Goal: Transaction & Acquisition: Subscribe to service/newsletter

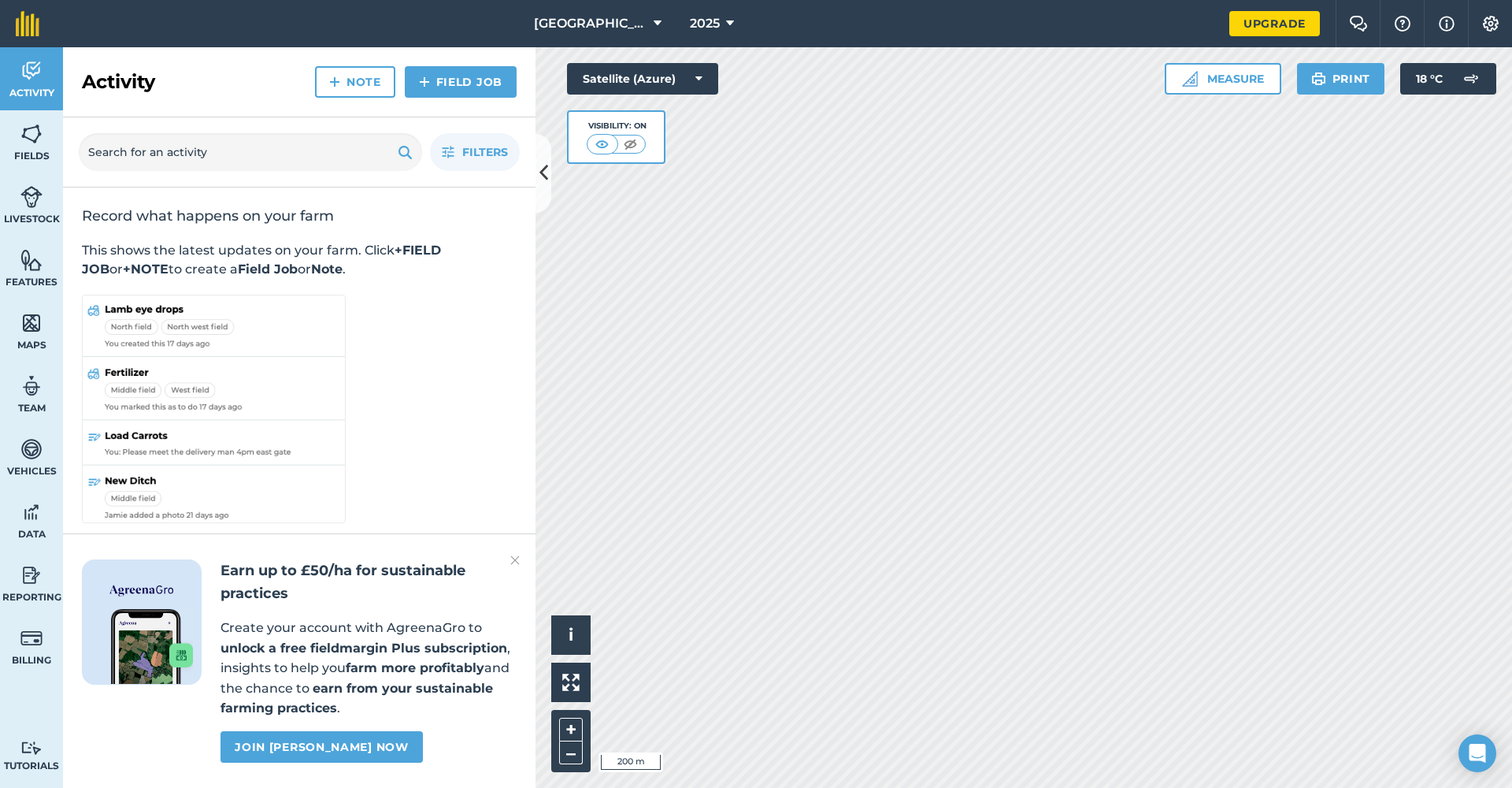
click at [340, 742] on link "Join [PERSON_NAME] now" at bounding box center [321, 747] width 201 height 32
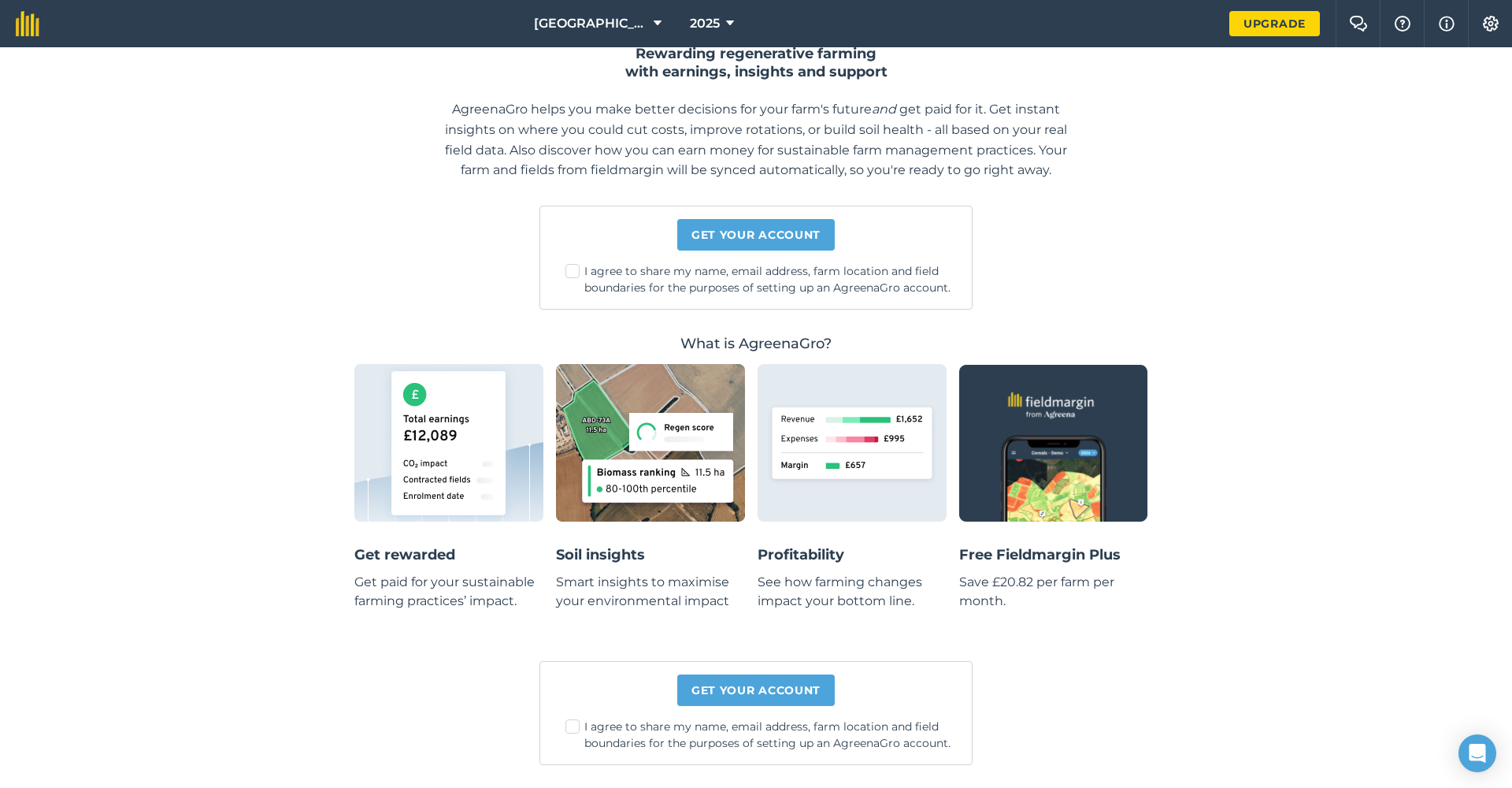
scroll to position [237, 0]
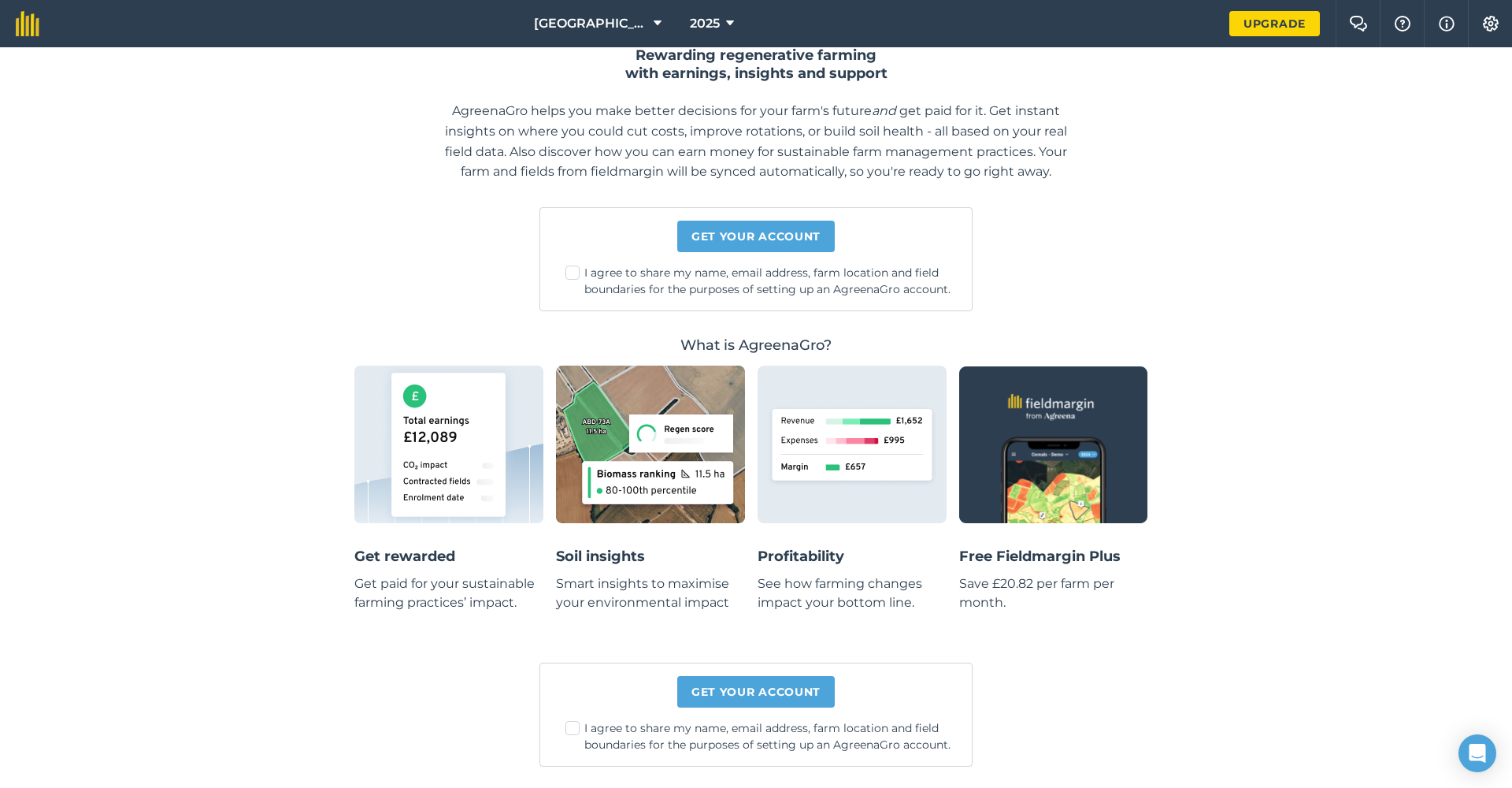
click at [578, 726] on label "I agree to share my name, email address, farm location and field boundaries for…" at bounding box center [762, 736] width 394 height 33
click at [763, 512] on input "I agree to share my name, email address, farm location and field boundaries for…" at bounding box center [767, 506] width 10 height 10
checkbox input "true"
click at [760, 686] on link "Get your account" at bounding box center [756, 692] width 157 height 32
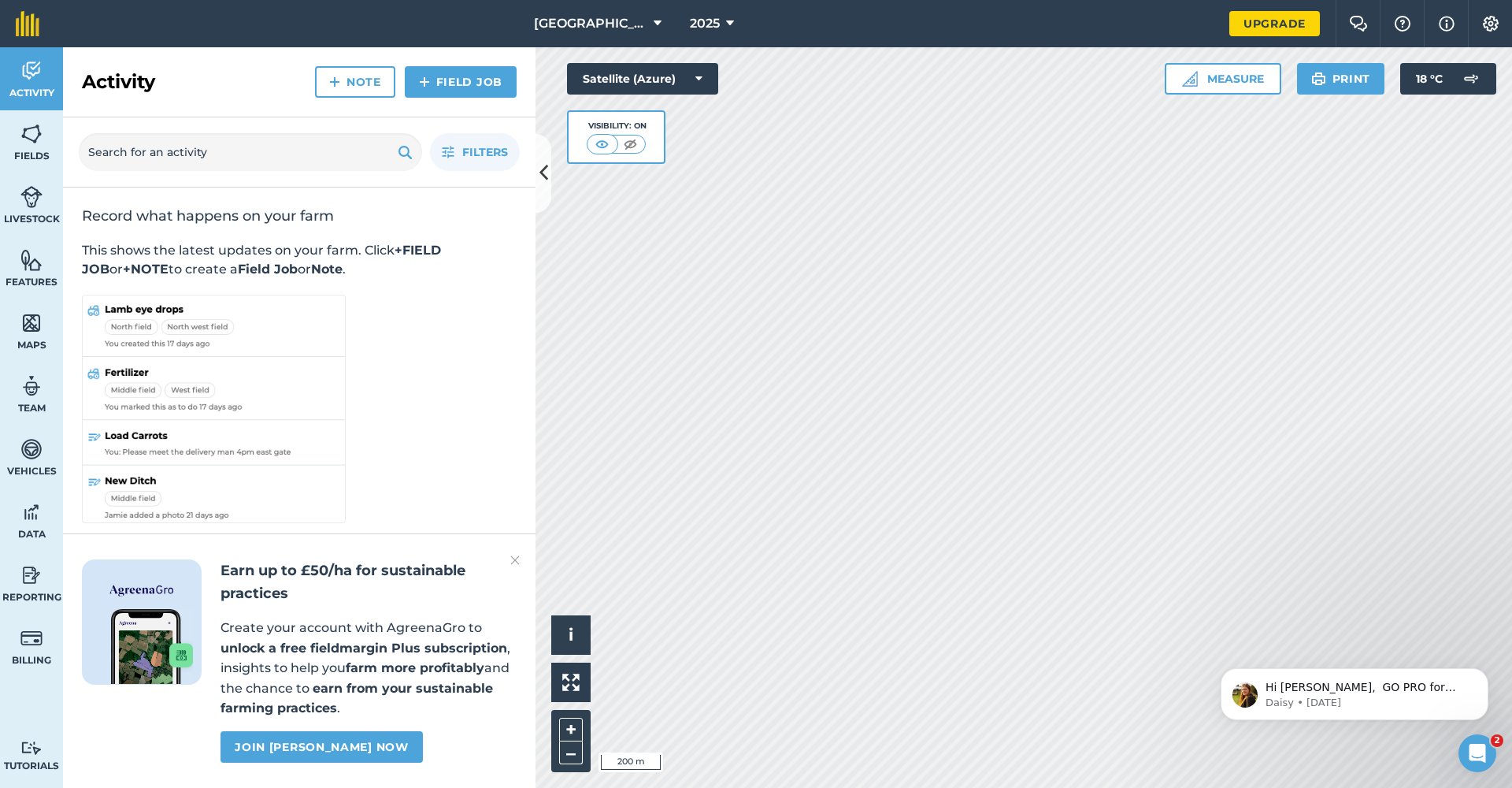
click at [540, 166] on icon at bounding box center [544, 172] width 8 height 27
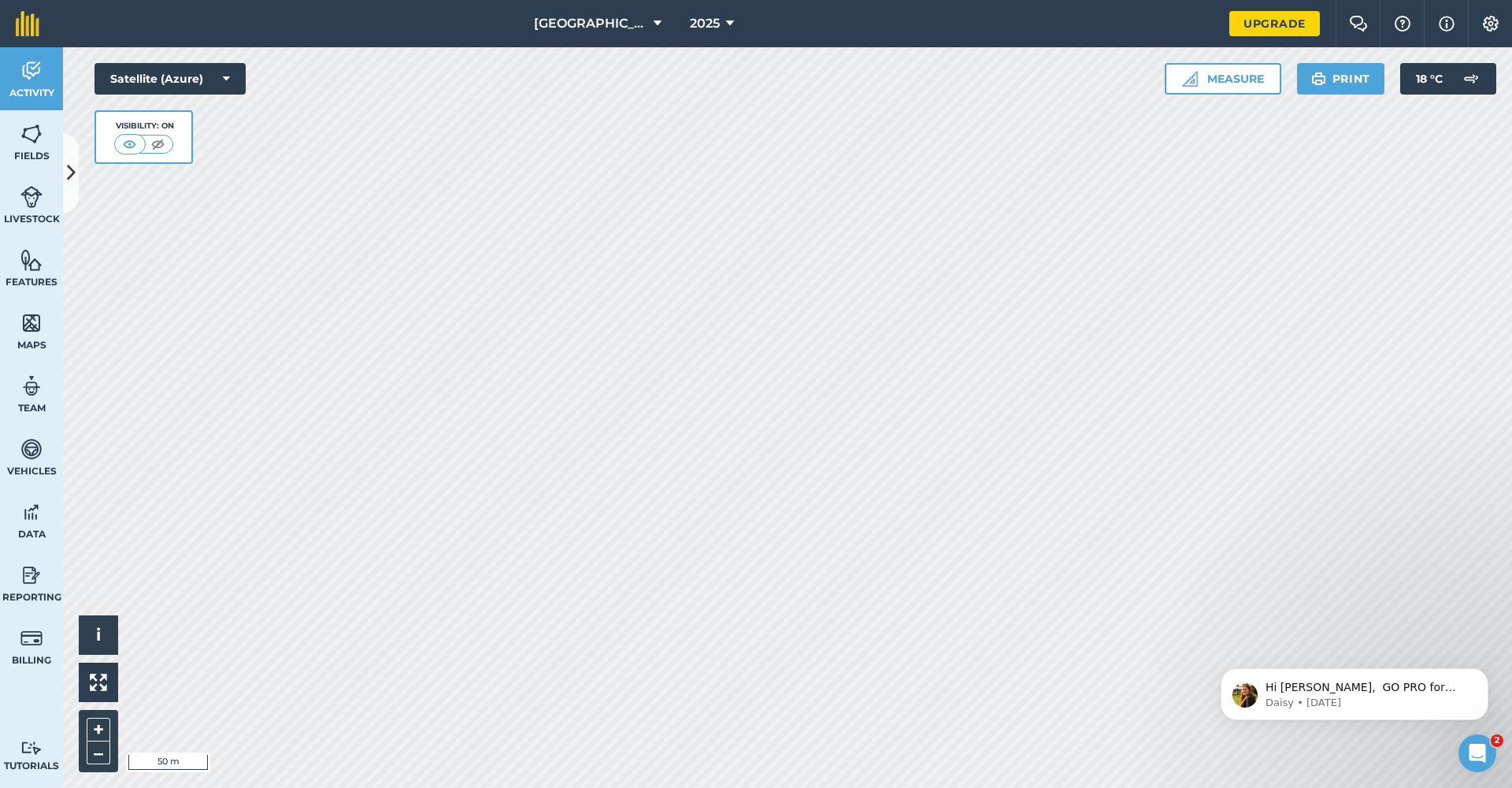
click at [1200, 79] on button "Measure" at bounding box center [1223, 79] width 117 height 32
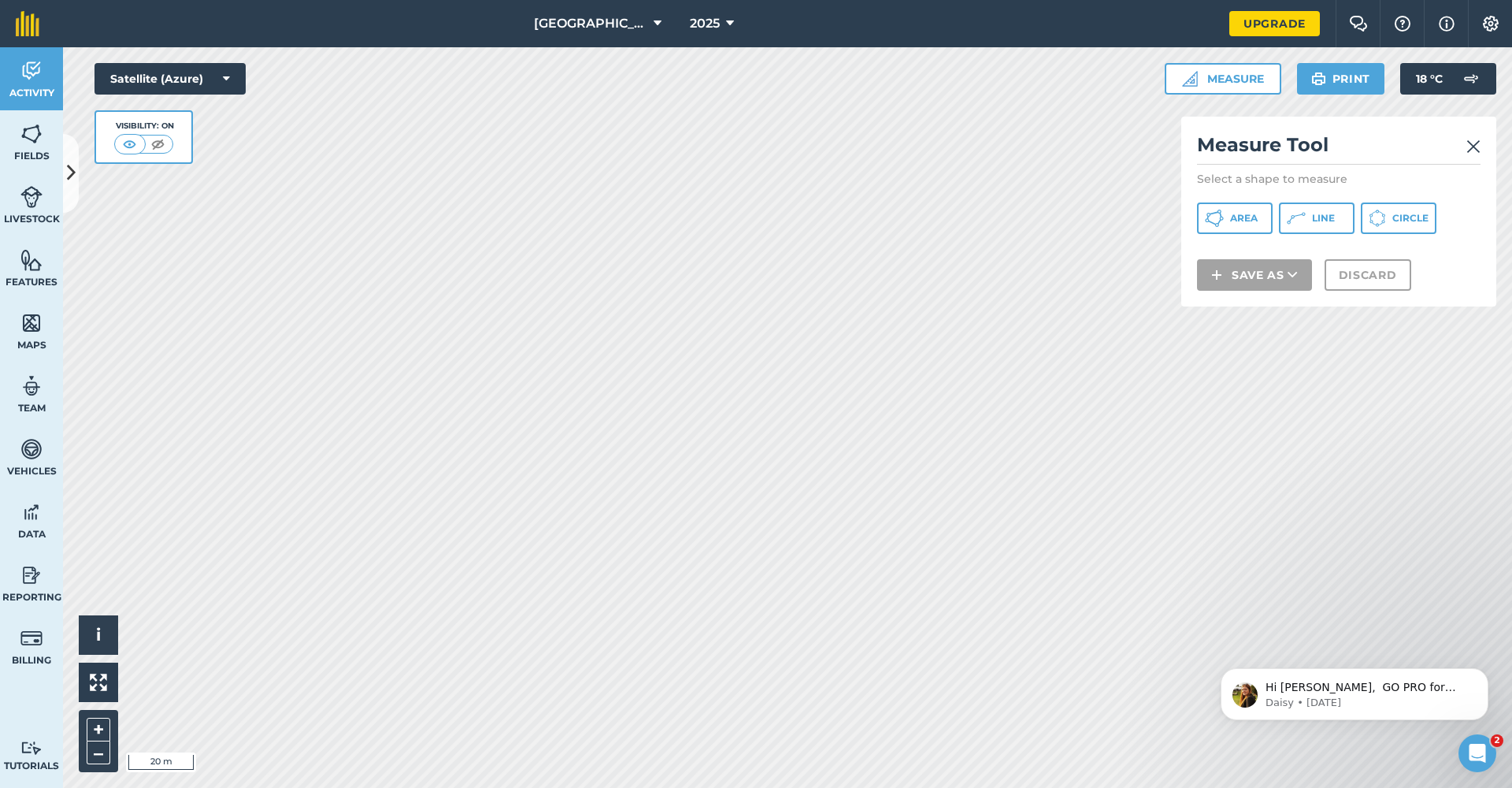
drag, startPoint x: 1299, startPoint y: 225, endPoint x: 1238, endPoint y: 239, distance: 62.6
click at [1299, 225] on icon at bounding box center [1296, 218] width 19 height 19
click at [1472, 148] on img at bounding box center [1473, 146] width 14 height 19
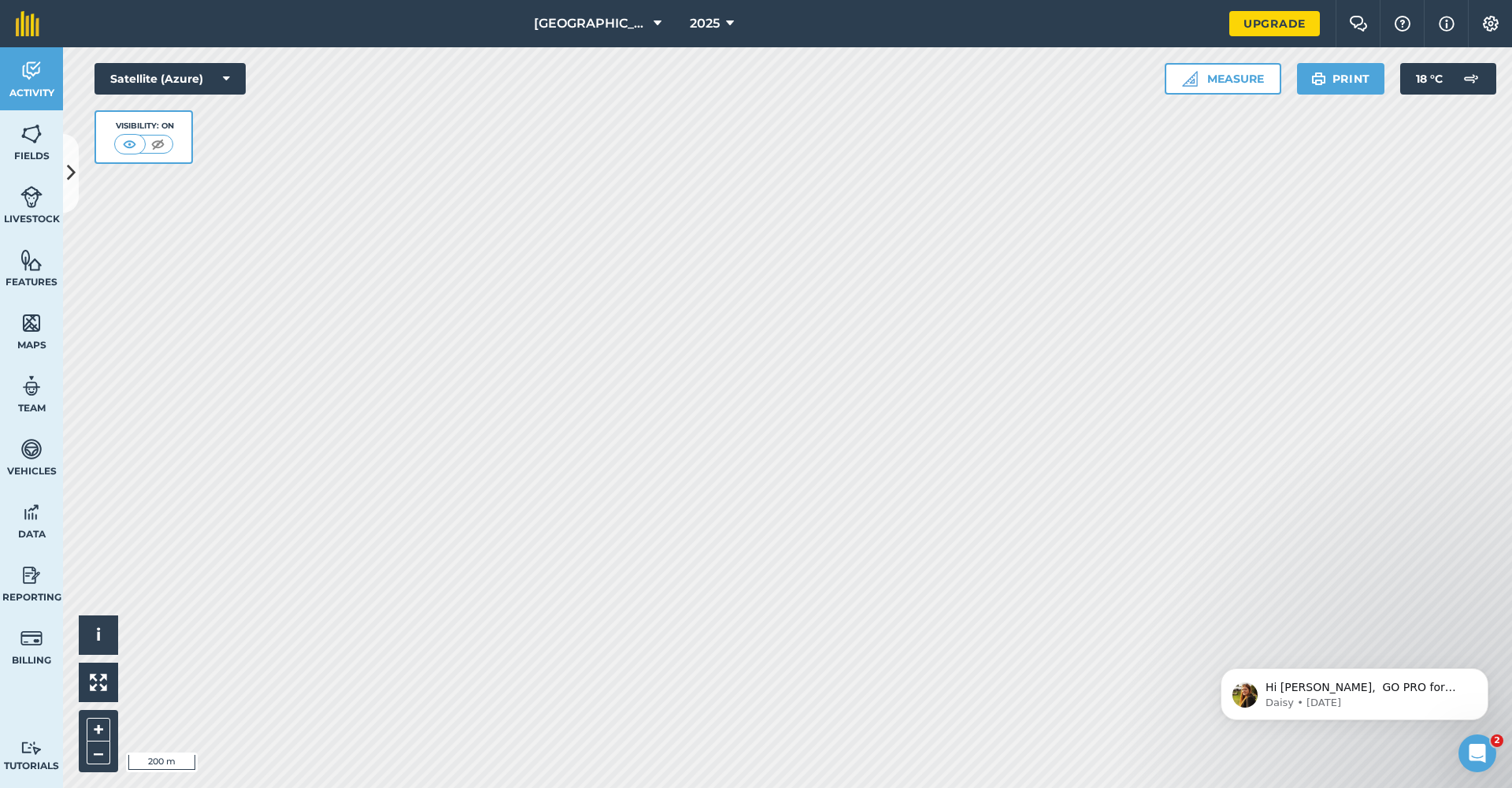
click at [726, 24] on icon at bounding box center [730, 23] width 7 height 19
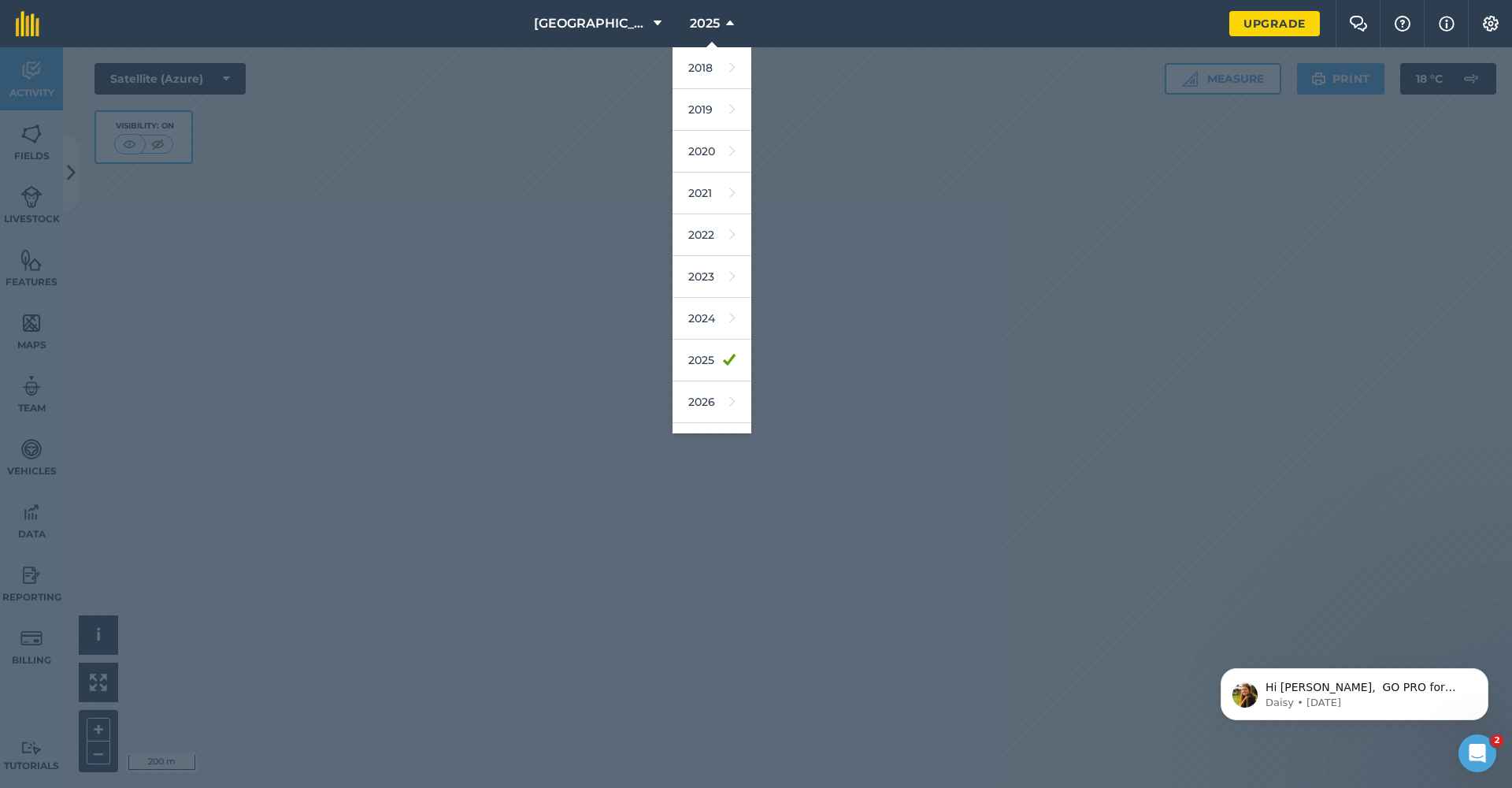
click at [726, 24] on icon at bounding box center [730, 23] width 7 height 19
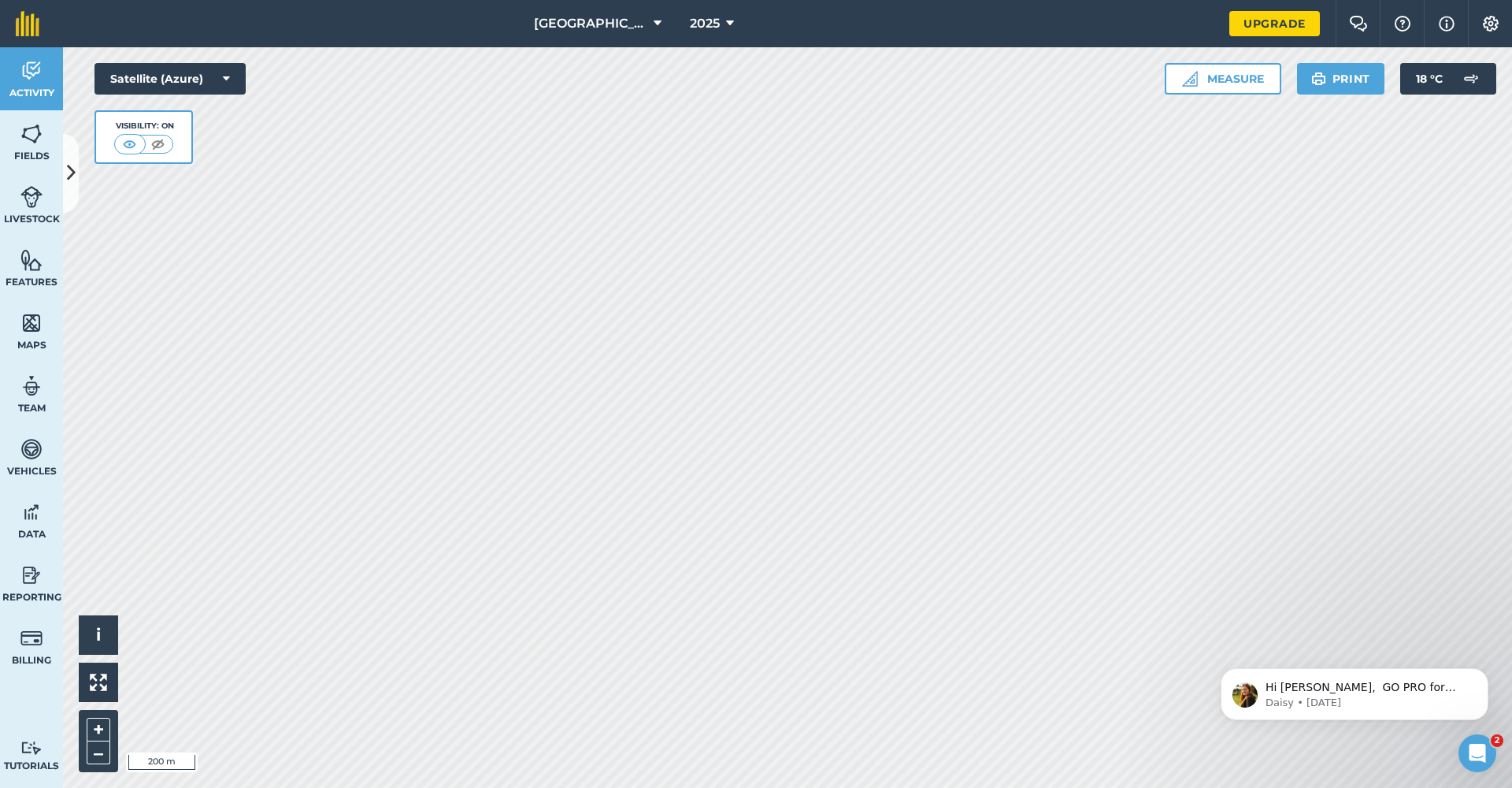
click at [32, 454] on img at bounding box center [32, 448] width 22 height 23
click at [36, 270] on img at bounding box center [32, 259] width 22 height 23
click at [35, 435] on link "Vehicles" at bounding box center [31, 456] width 63 height 63
click at [21, 258] on img at bounding box center [32, 259] width 22 height 23
click at [33, 142] on img at bounding box center [32, 133] width 22 height 23
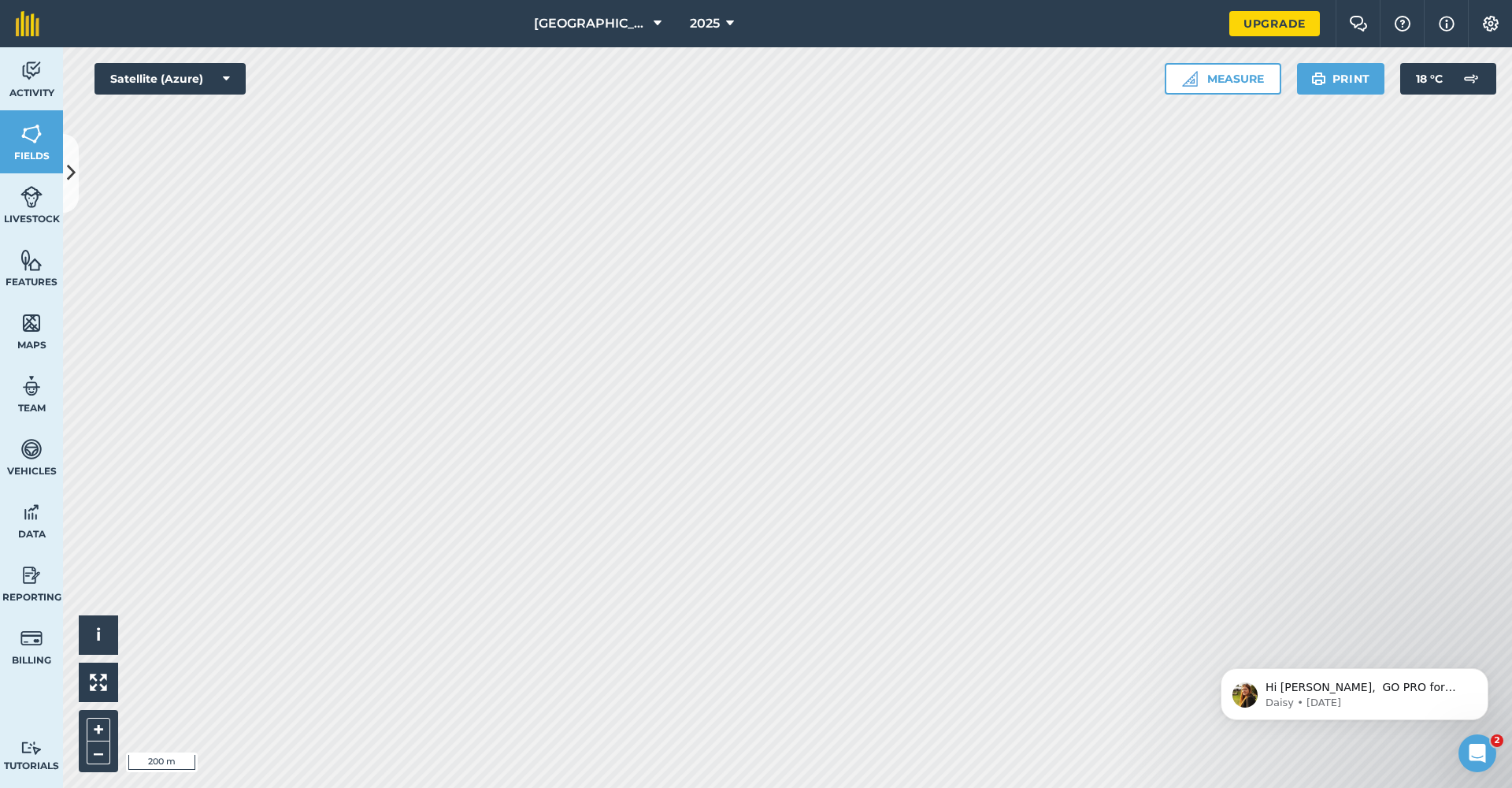
click at [27, 137] on img at bounding box center [32, 133] width 22 height 23
click at [27, 87] on span "Activity" at bounding box center [31, 93] width 63 height 12
click at [30, 77] on img at bounding box center [32, 70] width 22 height 23
click at [77, 166] on button at bounding box center [70, 173] width 16 height 79
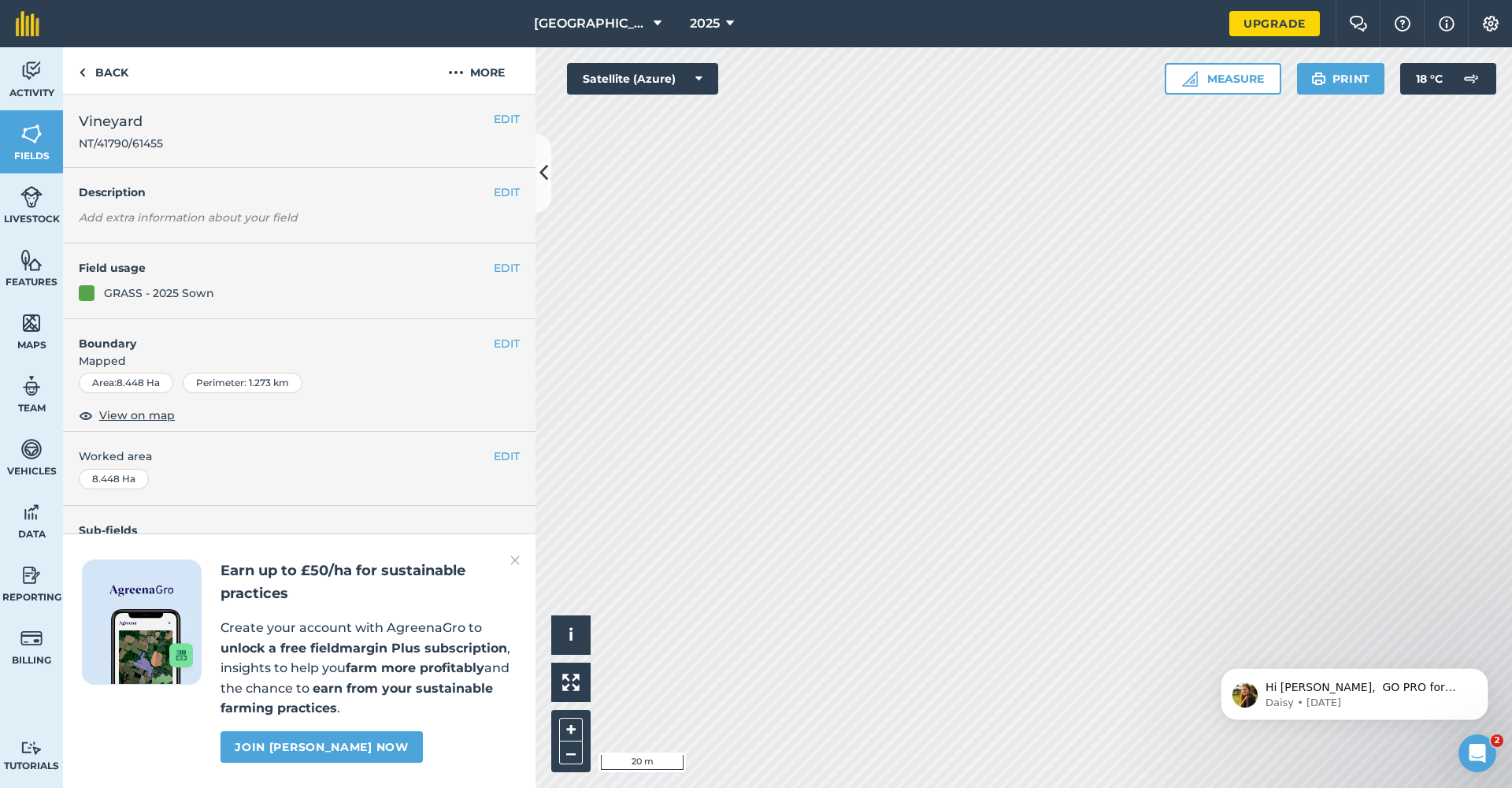
click at [516, 563] on img at bounding box center [515, 560] width 9 height 19
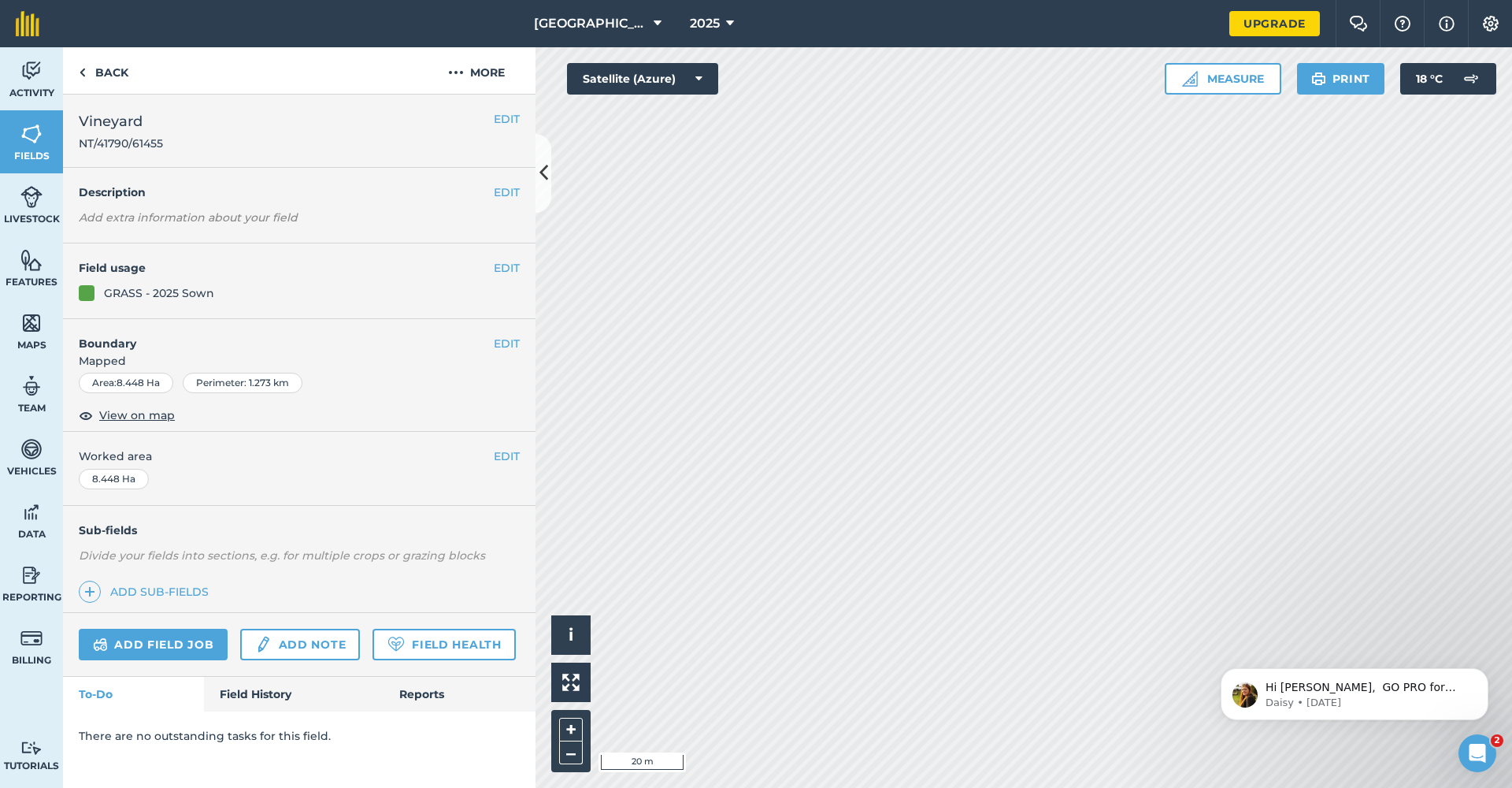
click at [260, 688] on link "Field History" at bounding box center [293, 693] width 179 height 35
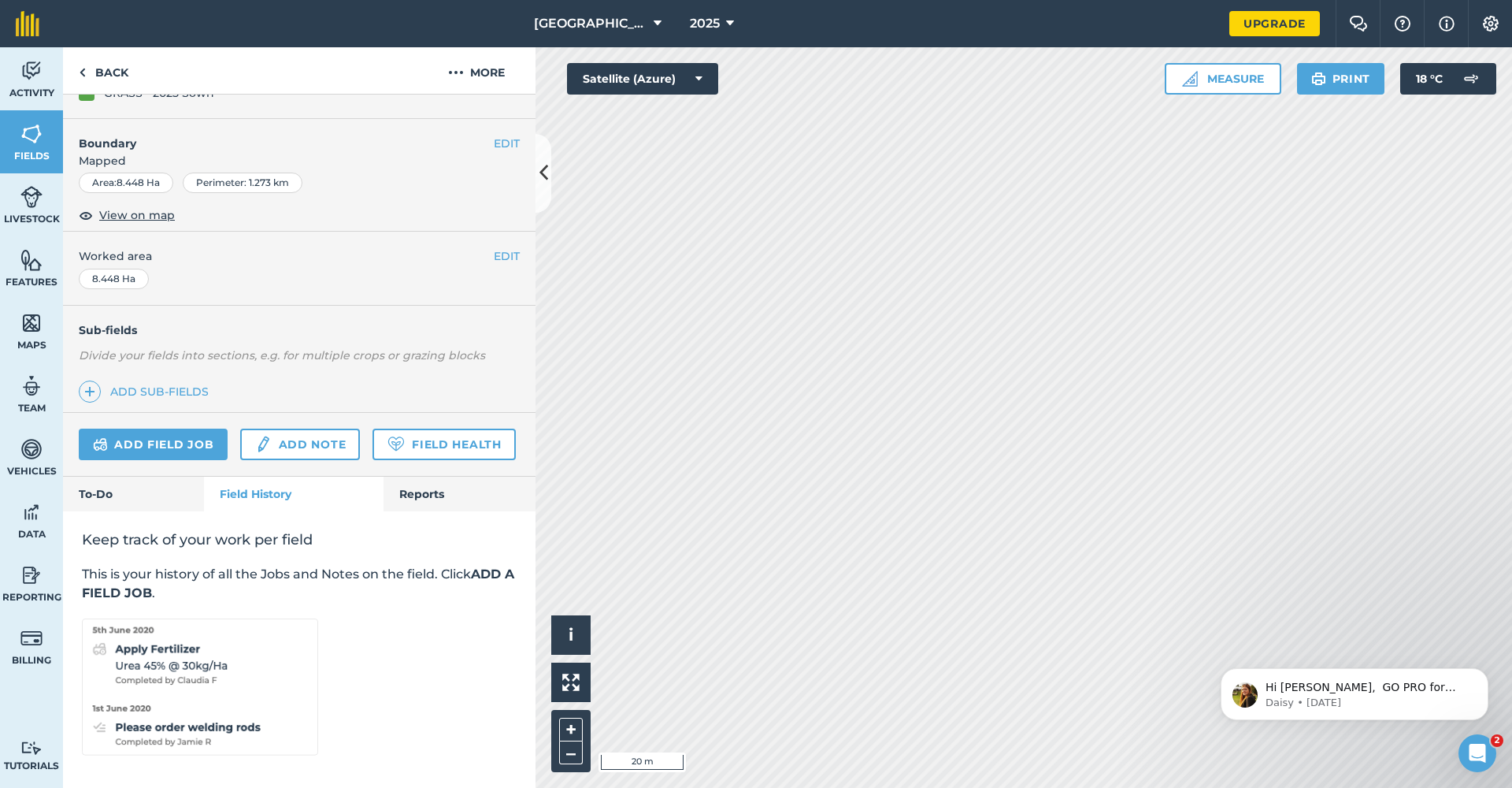
scroll to position [199, 0]
click at [160, 436] on link "Add field job" at bounding box center [153, 445] width 149 height 32
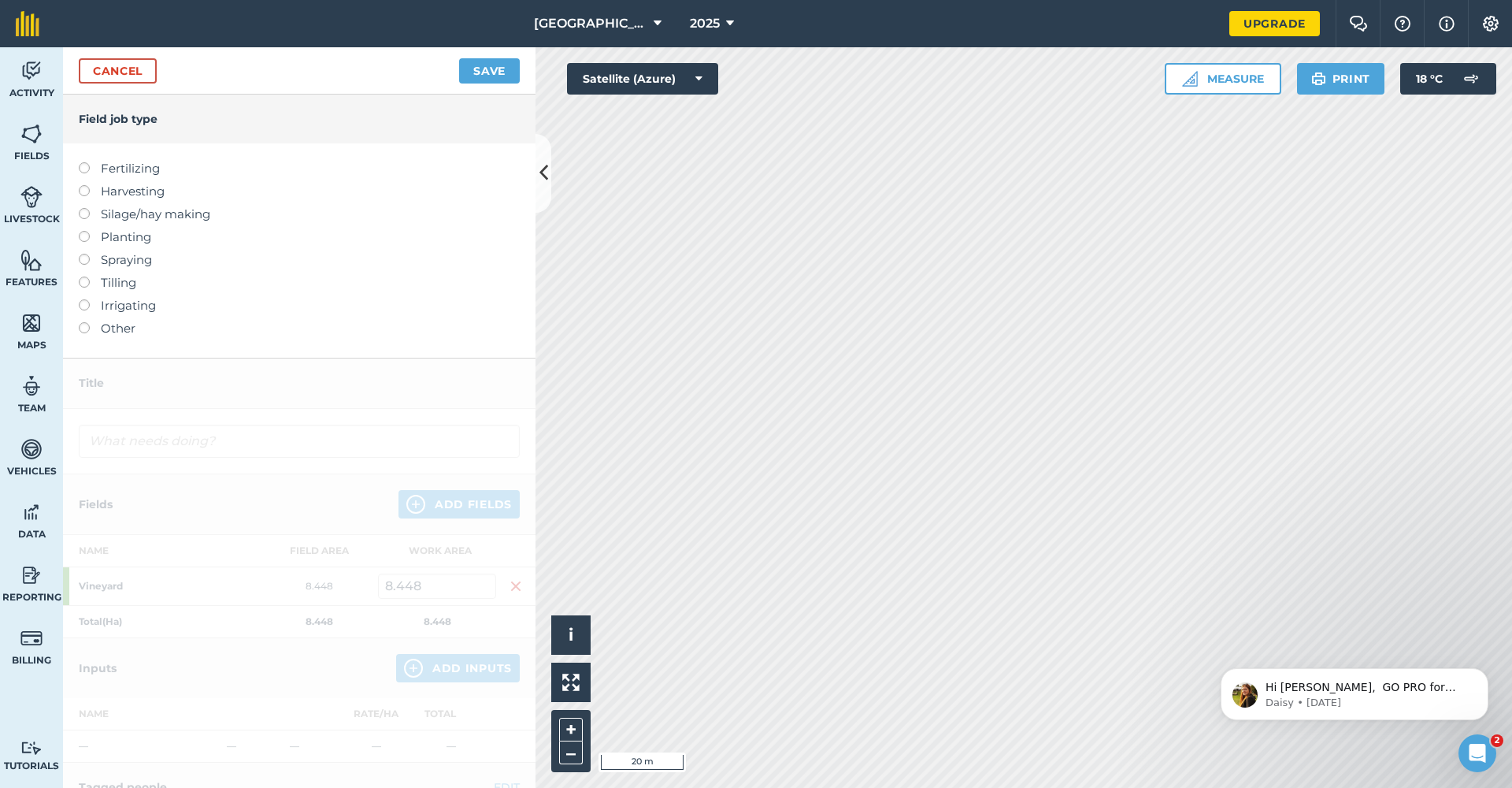
click at [83, 322] on label at bounding box center [90, 322] width 22 height 0
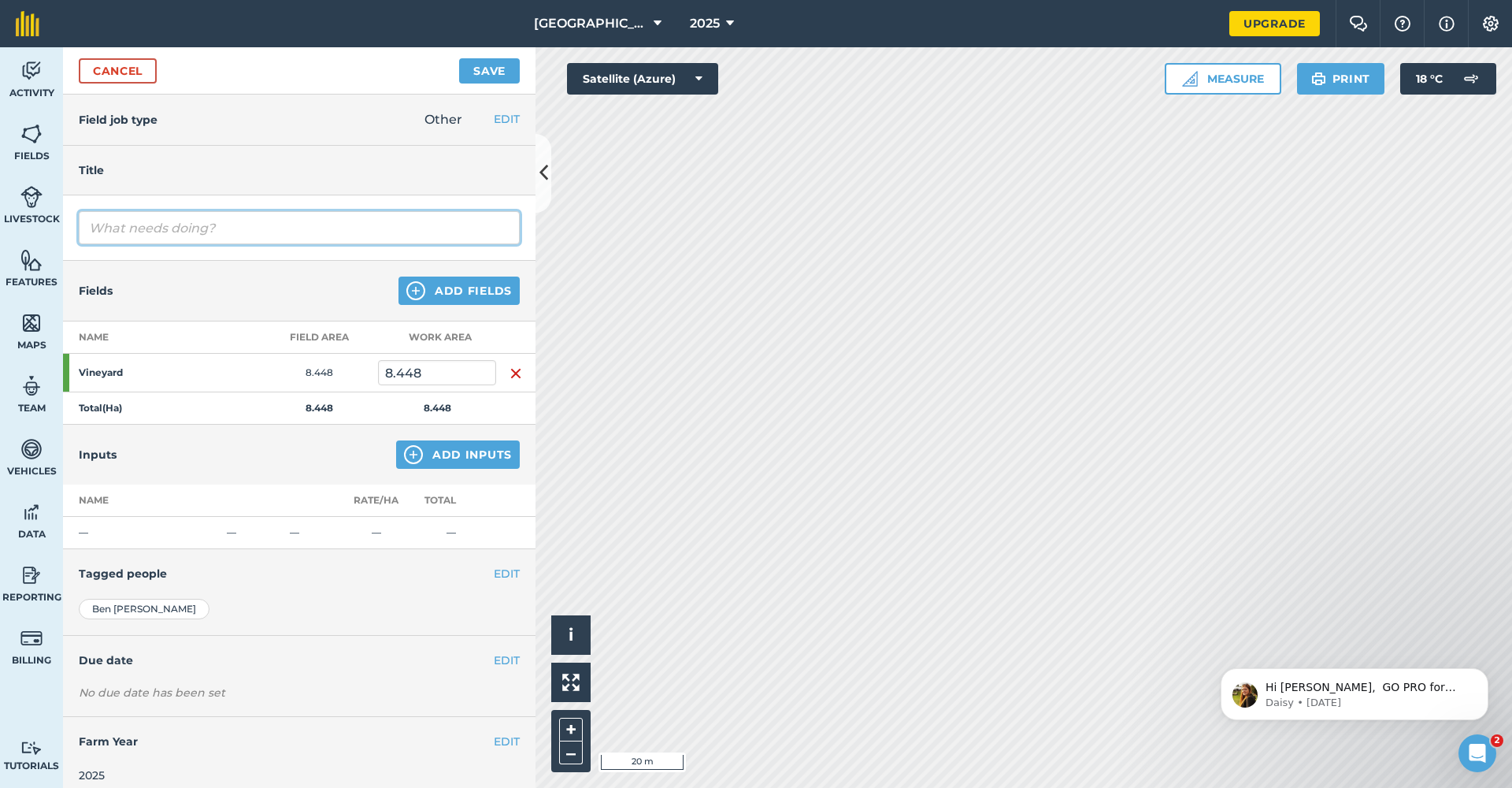
click at [121, 230] on input "text" at bounding box center [298, 227] width 441 height 33
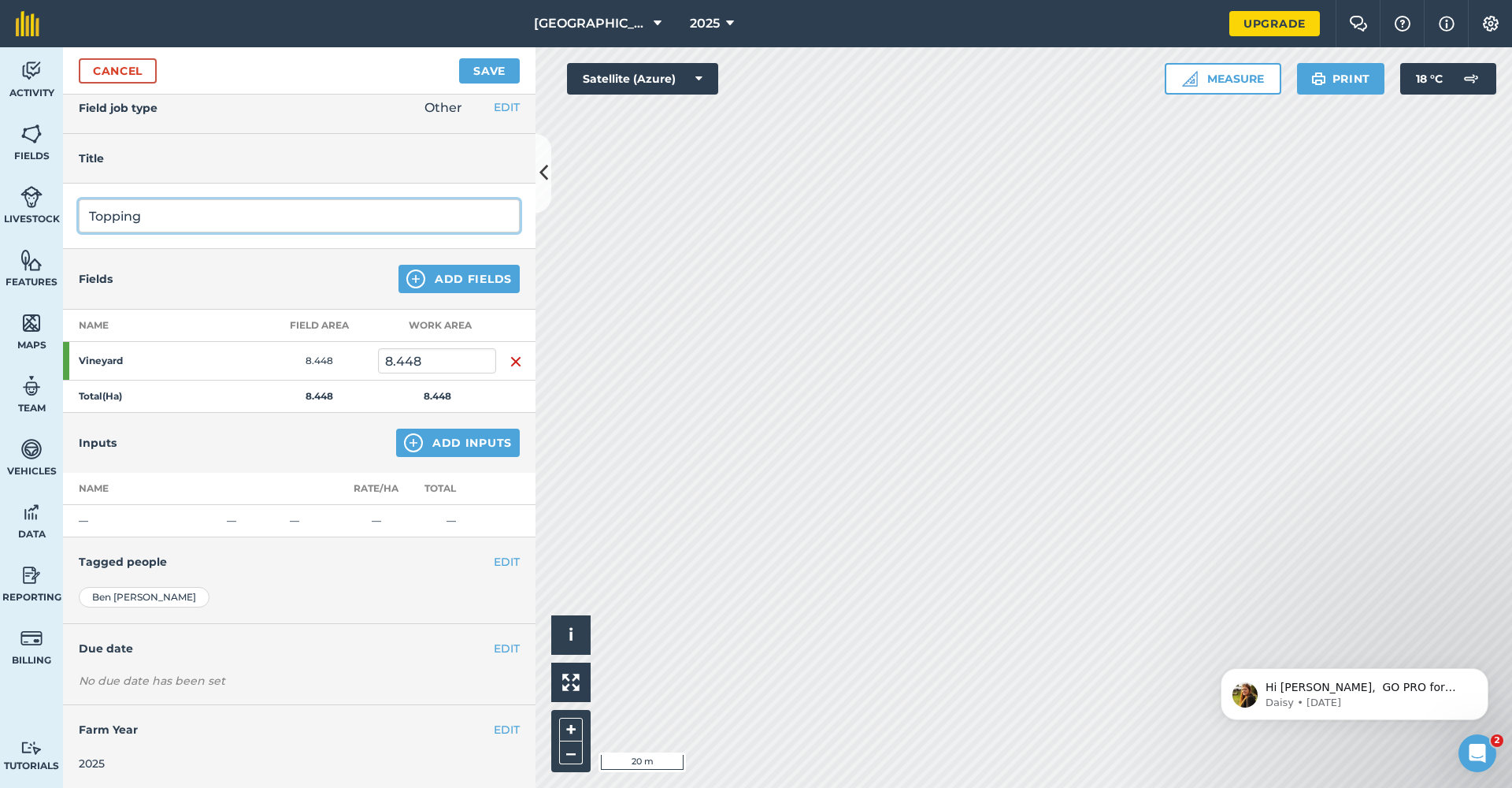
scroll to position [11, 0]
type input "Topping"
click at [509, 650] on button "EDIT" at bounding box center [507, 649] width 26 height 18
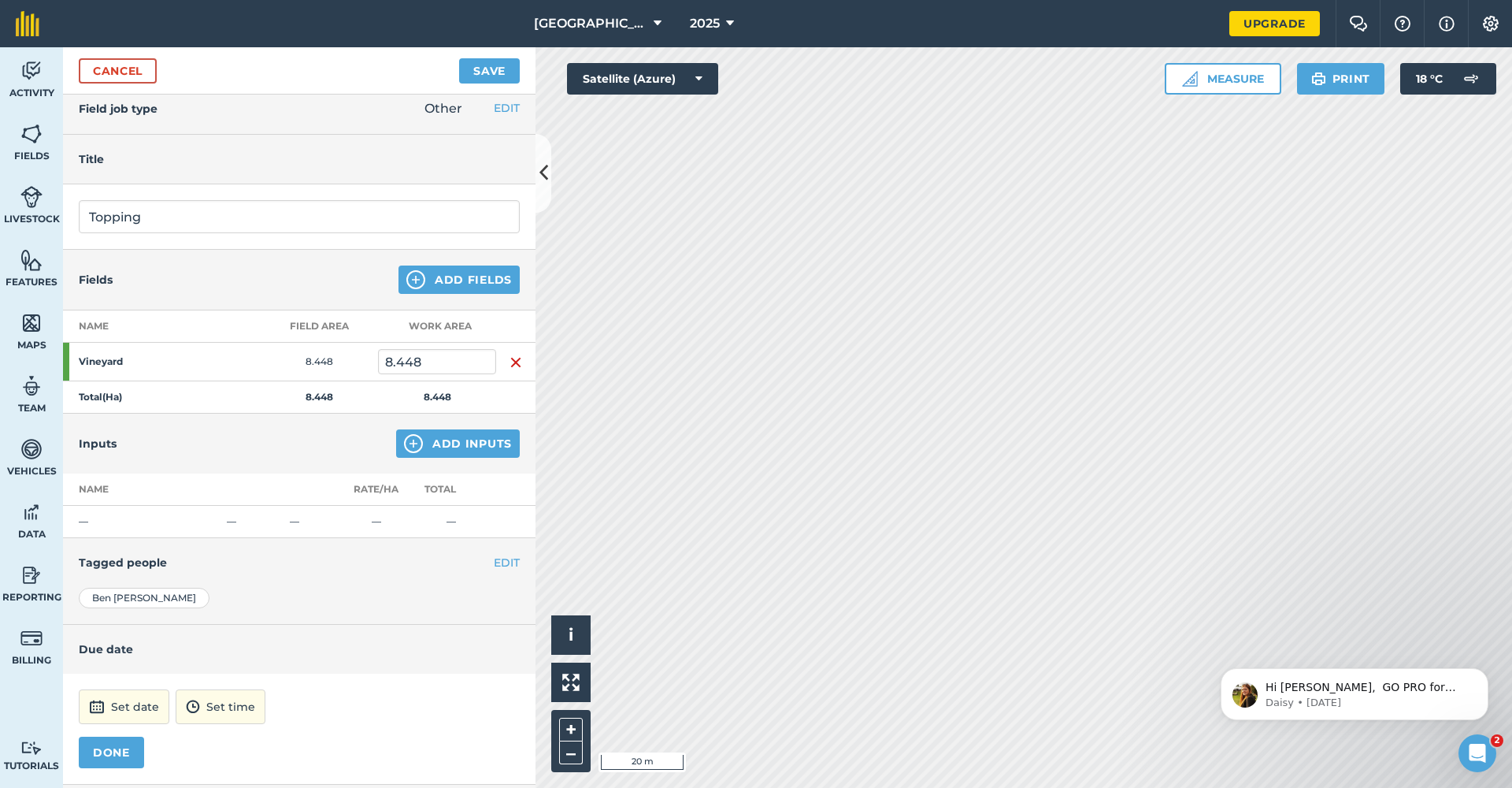
click at [123, 704] on button "Set date" at bounding box center [124, 706] width 91 height 35
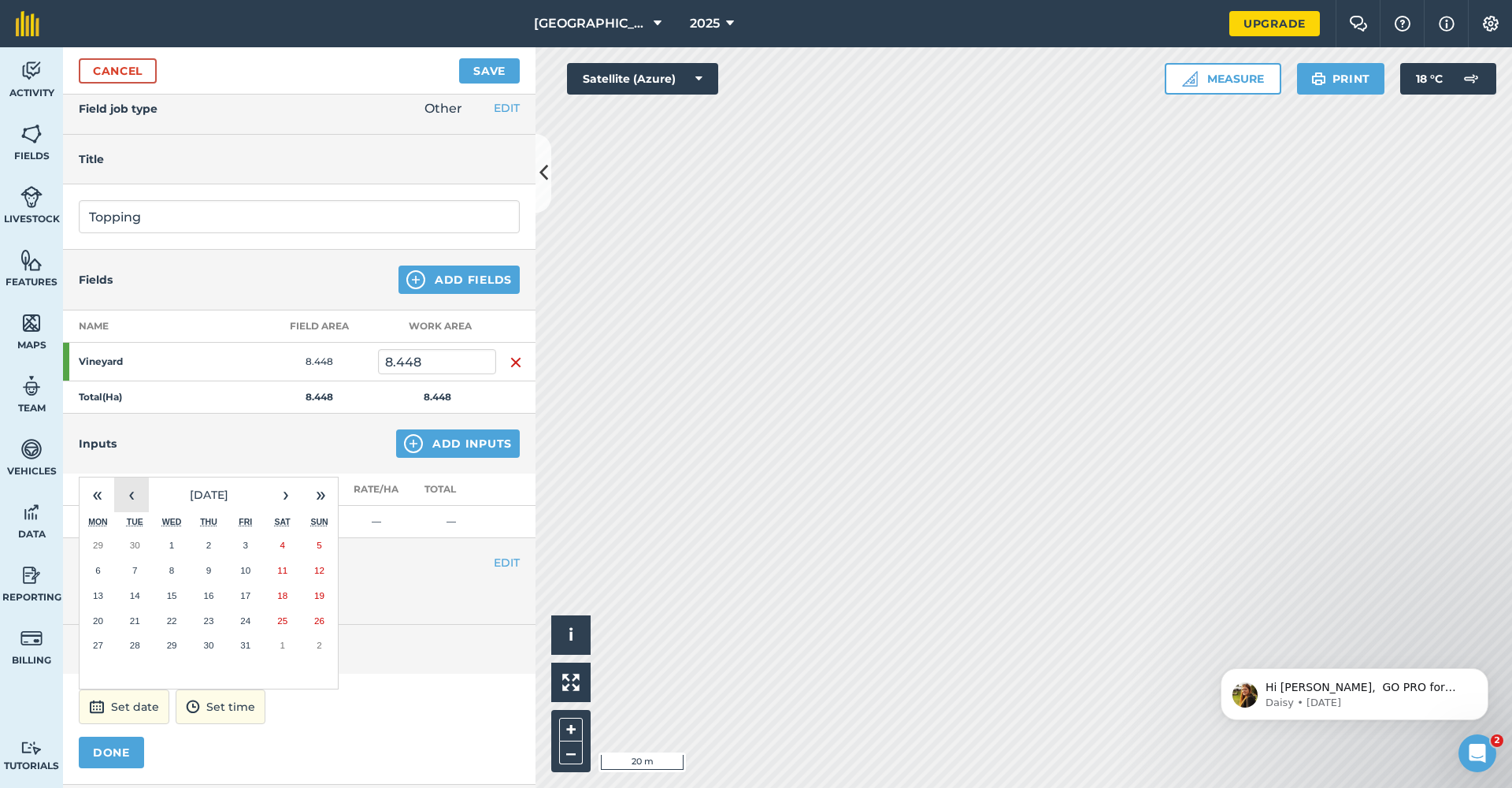
click at [139, 494] on button "‹" at bounding box center [131, 494] width 35 height 35
click at [247, 618] on abbr "26" at bounding box center [245, 620] width 10 height 10
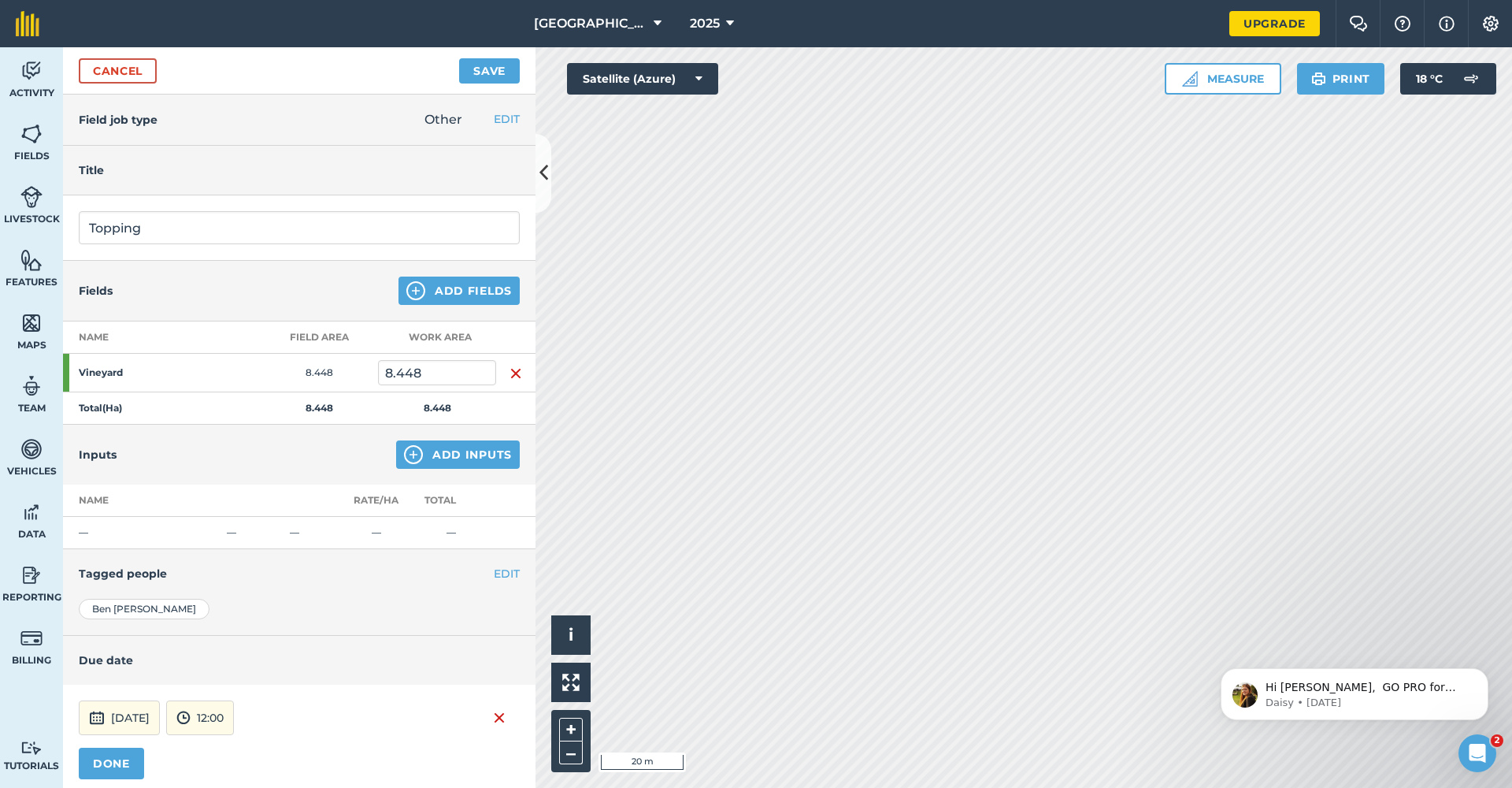
scroll to position [0, 0]
click at [505, 119] on button "EDIT" at bounding box center [507, 119] width 26 height 18
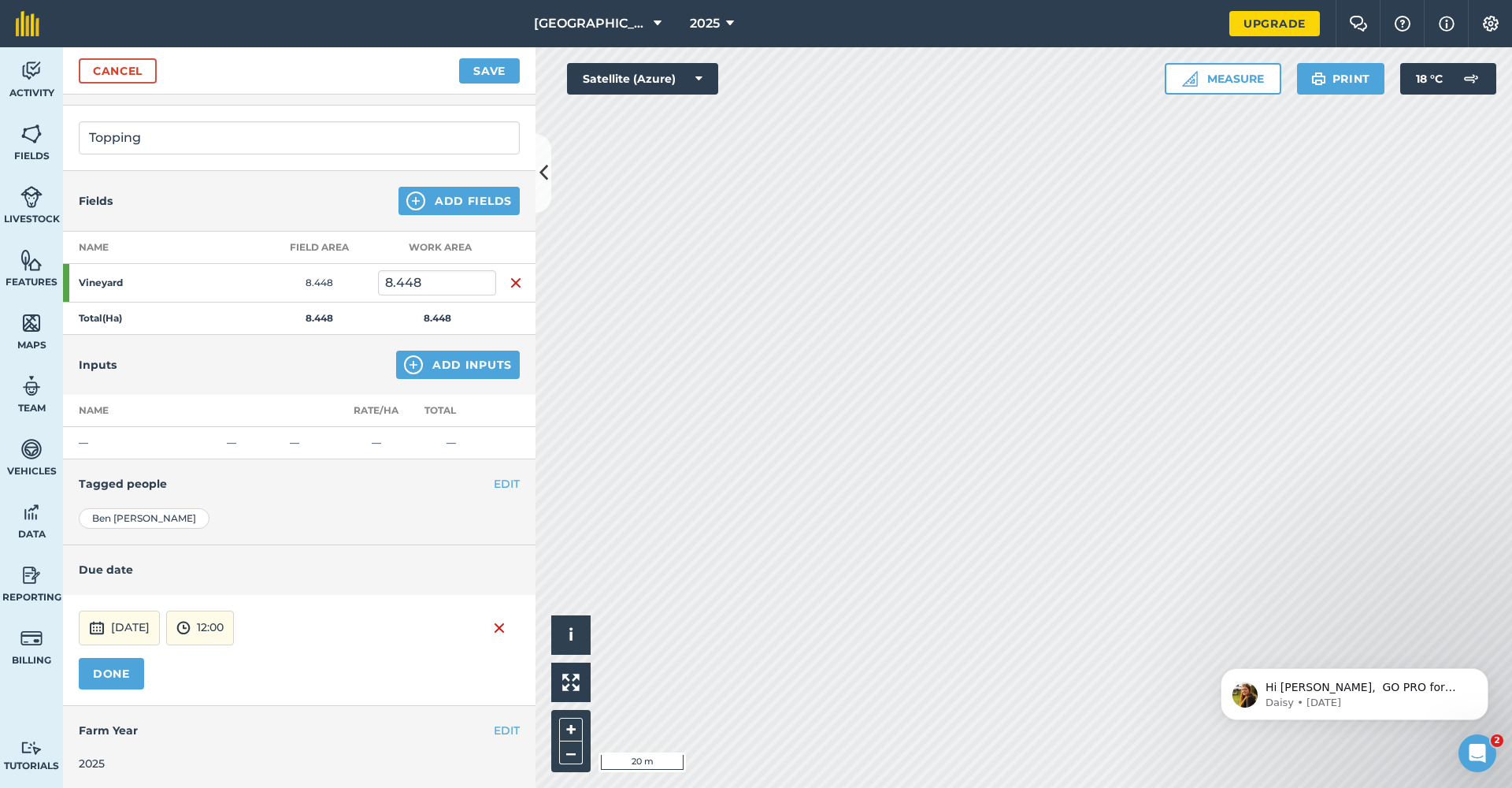
scroll to position [302, 0]
click at [97, 671] on button "DONE" at bounding box center [111, 675] width 65 height 32
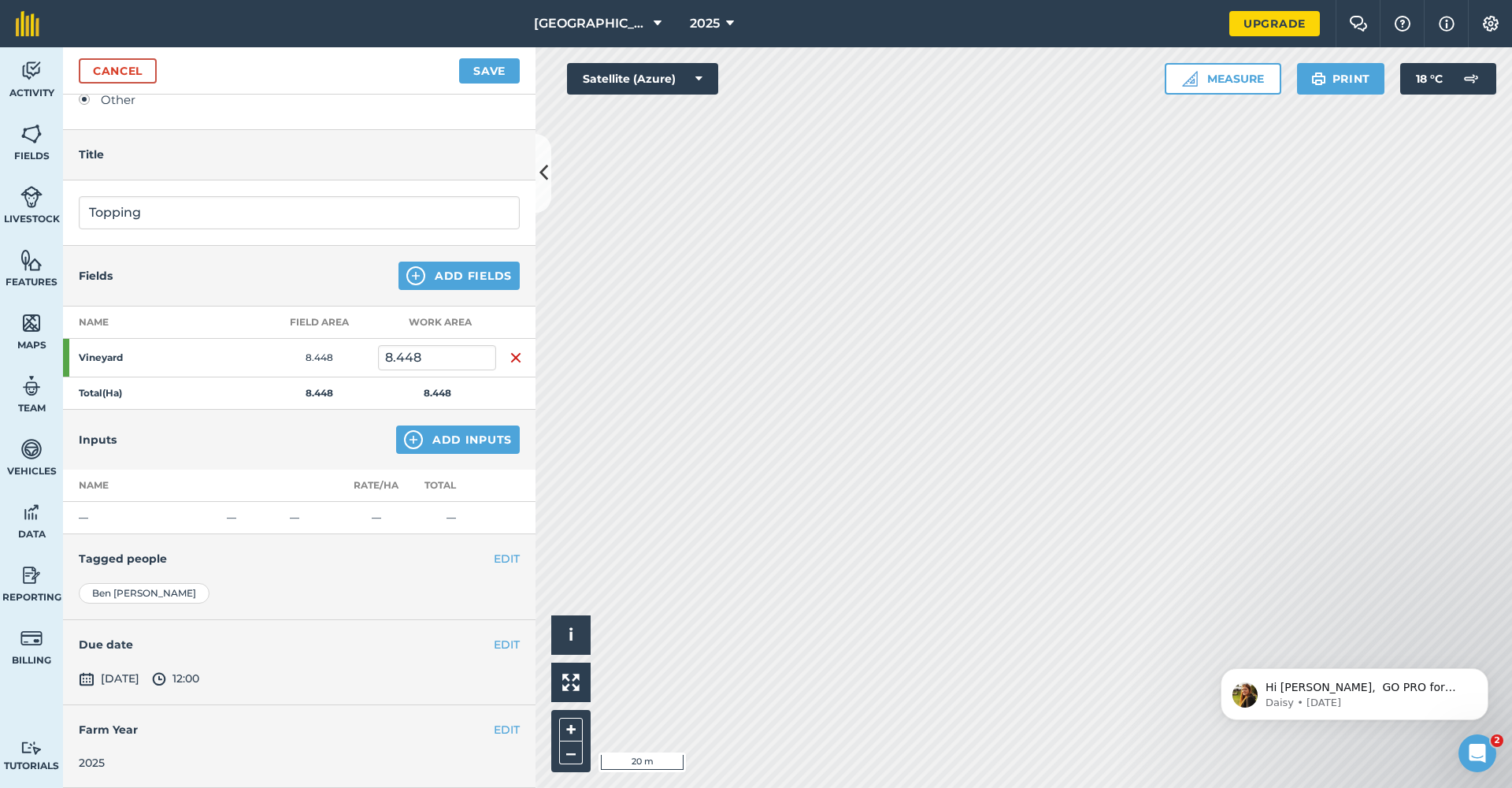
scroll to position [226, 0]
click at [485, 72] on button "Save" at bounding box center [489, 70] width 61 height 25
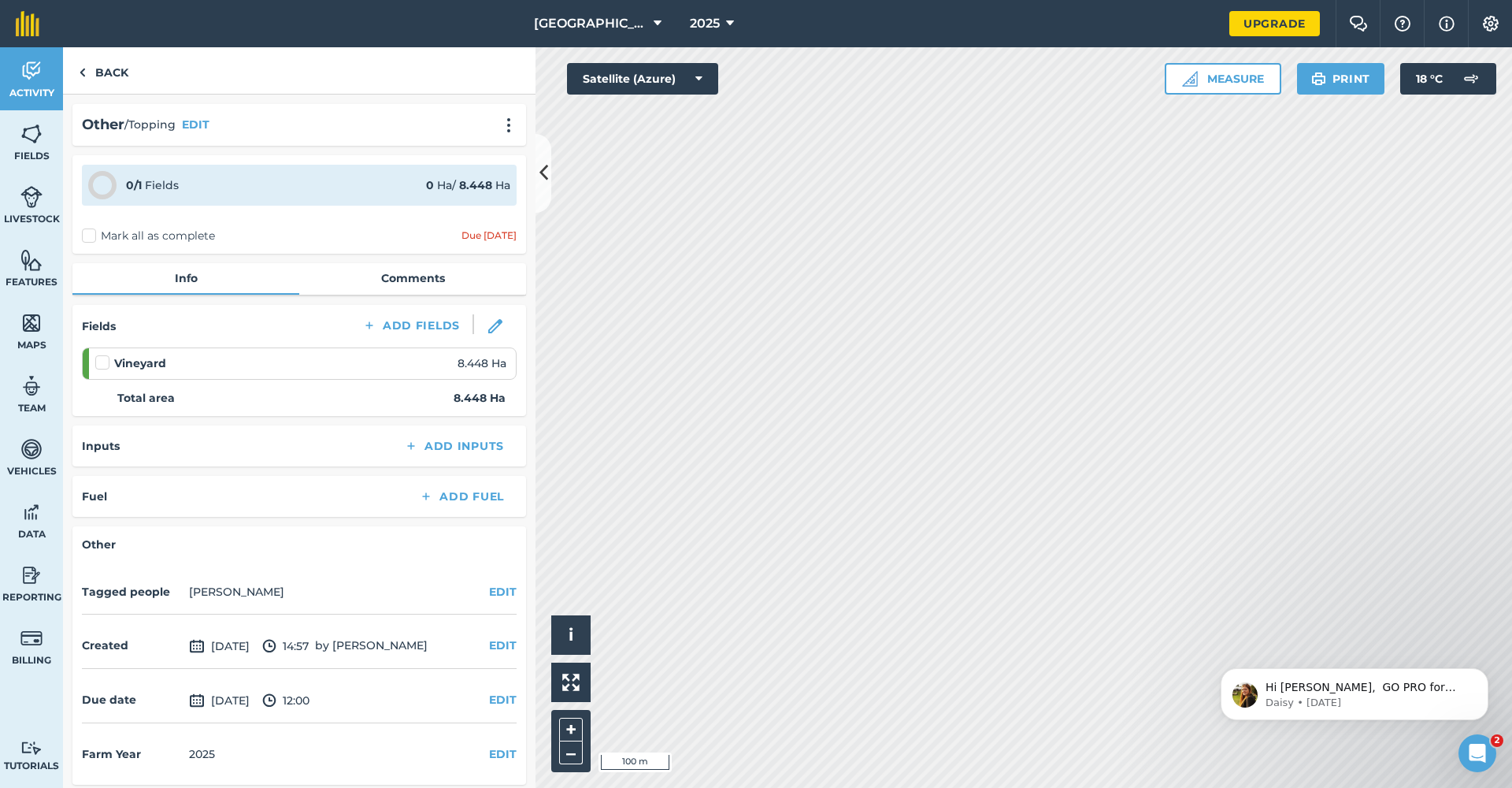
click at [101, 355] on label at bounding box center [105, 355] width 19 height 0
click at [101, 360] on input "checkbox" at bounding box center [100, 359] width 10 height 10
checkbox input "false"
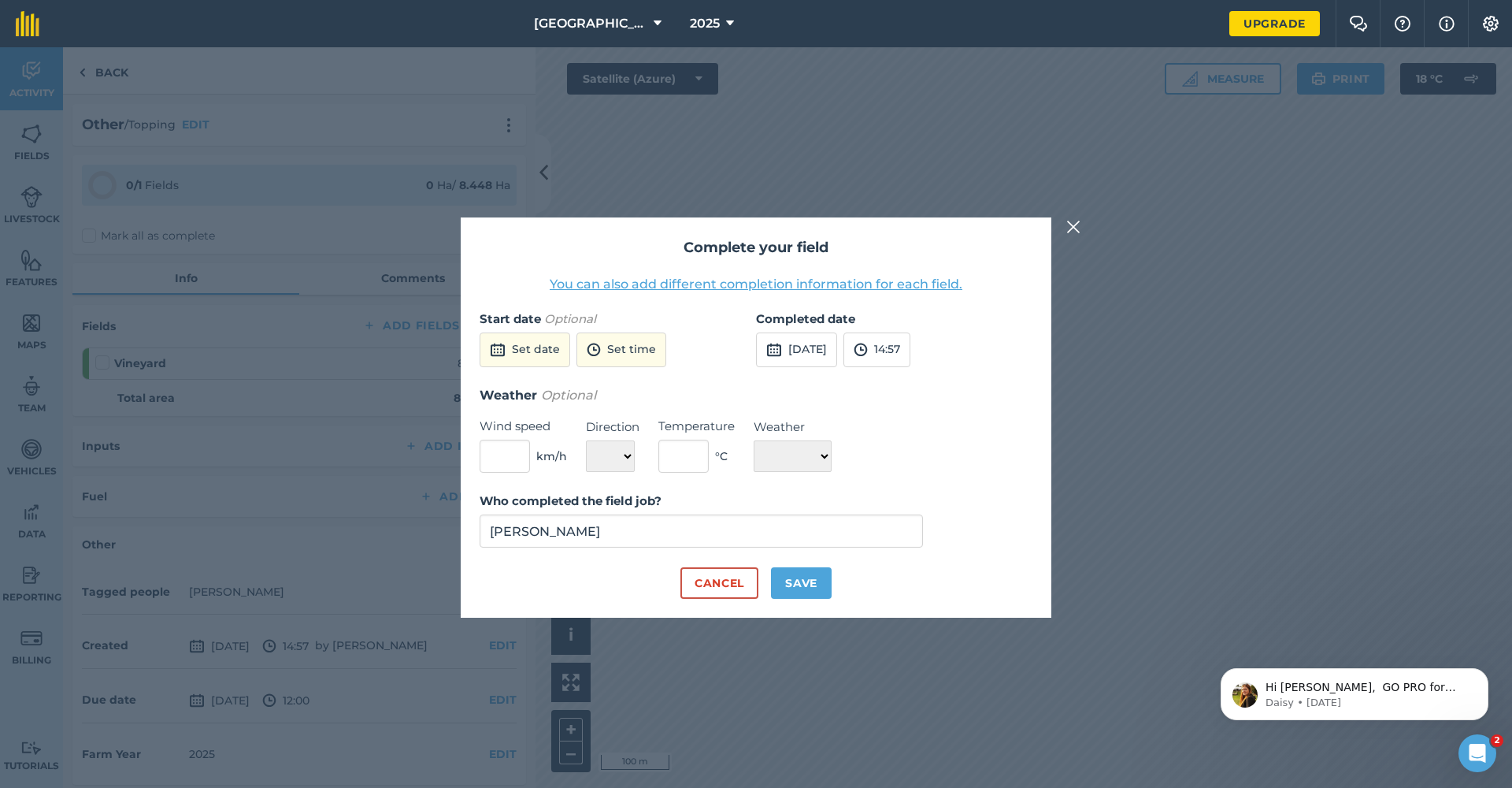
click at [807, 345] on button "[DATE]" at bounding box center [796, 349] width 81 height 35
click at [809, 391] on button "‹" at bounding box center [808, 385] width 35 height 35
click at [927, 504] on abbr "26" at bounding box center [922, 509] width 10 height 10
drag, startPoint x: 560, startPoint y: 529, endPoint x: 474, endPoint y: 523, distance: 86.2
click at [474, 523] on div "Complete your field You can also add different completion information for each …" at bounding box center [755, 417] width 590 height 401
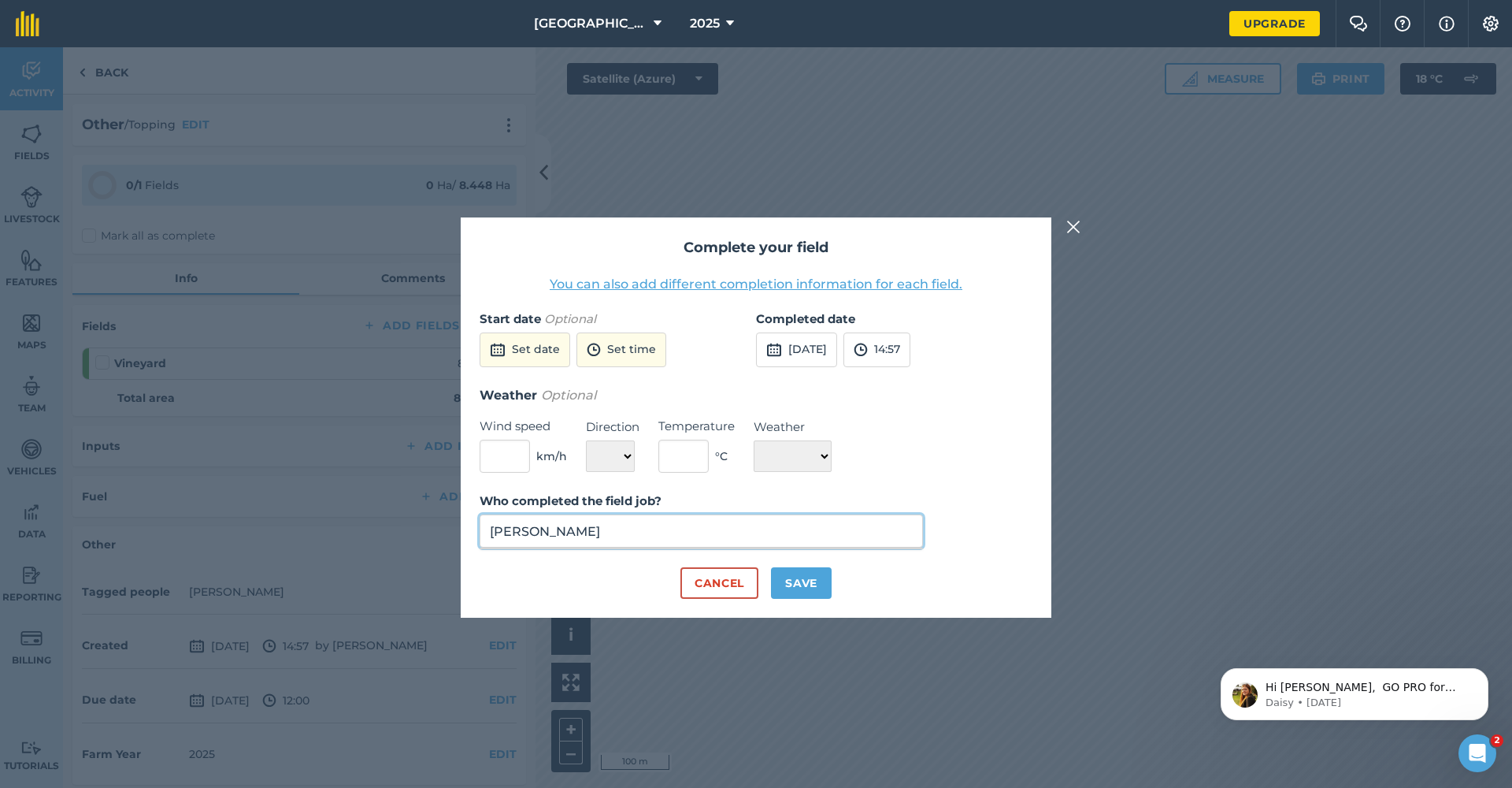
type input "[PERSON_NAME]"
click at [801, 584] on button "Save" at bounding box center [801, 583] width 61 height 32
checkbox input "true"
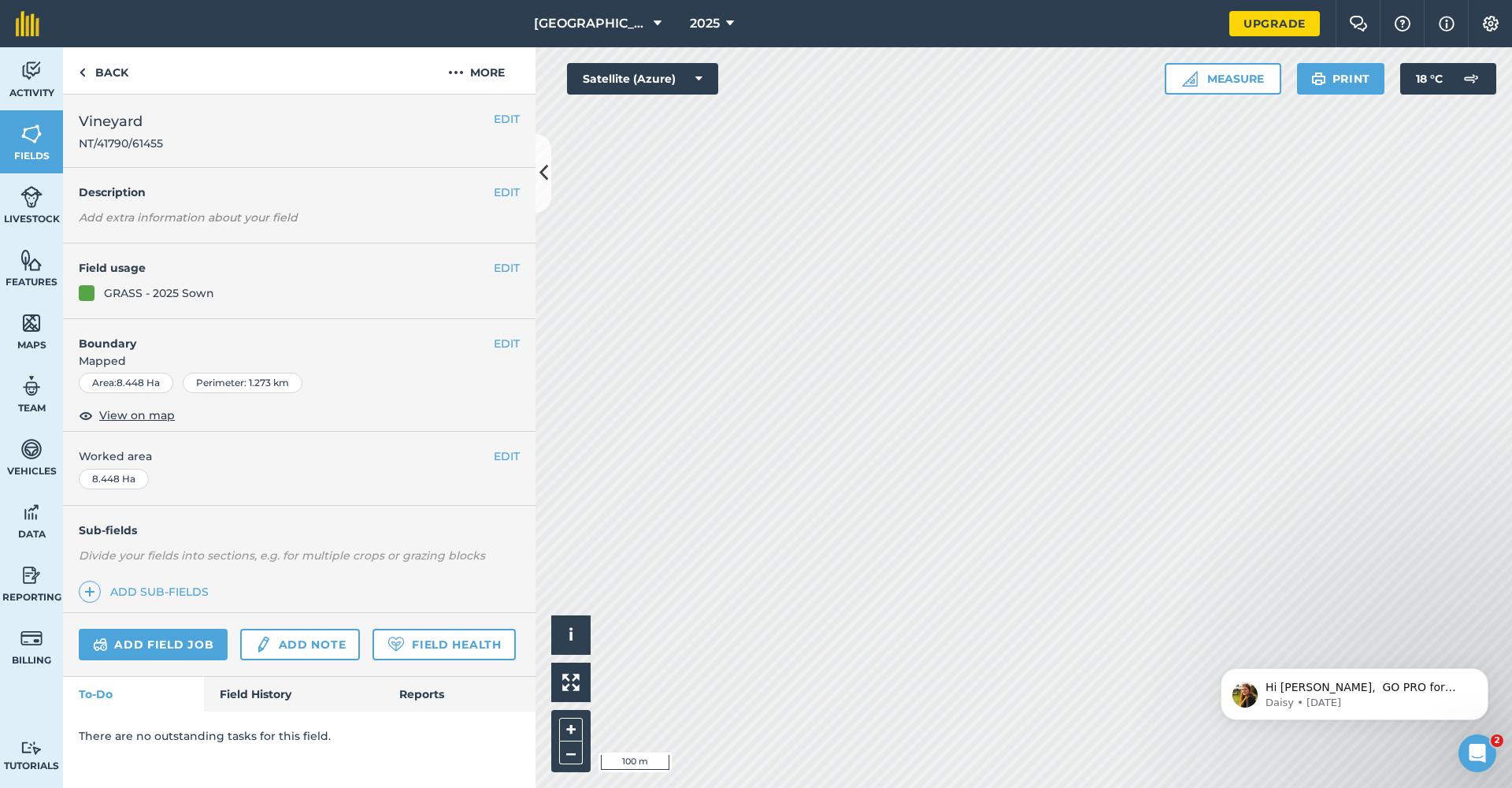
click at [271, 692] on link "Field History" at bounding box center [293, 693] width 179 height 35
click at [543, 160] on icon at bounding box center [544, 172] width 8 height 27
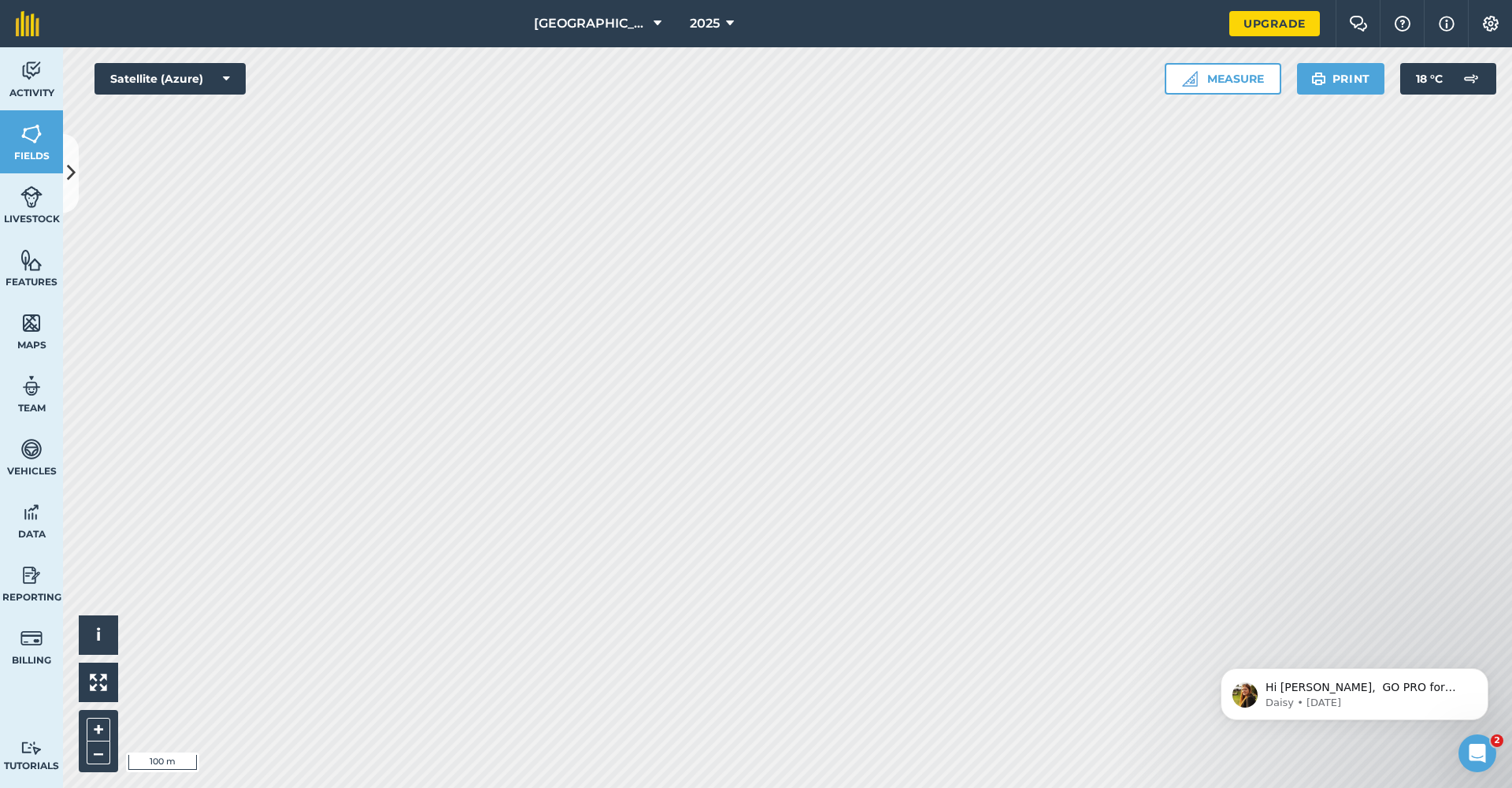
click at [1280, 29] on link "Upgrade" at bounding box center [1274, 23] width 91 height 25
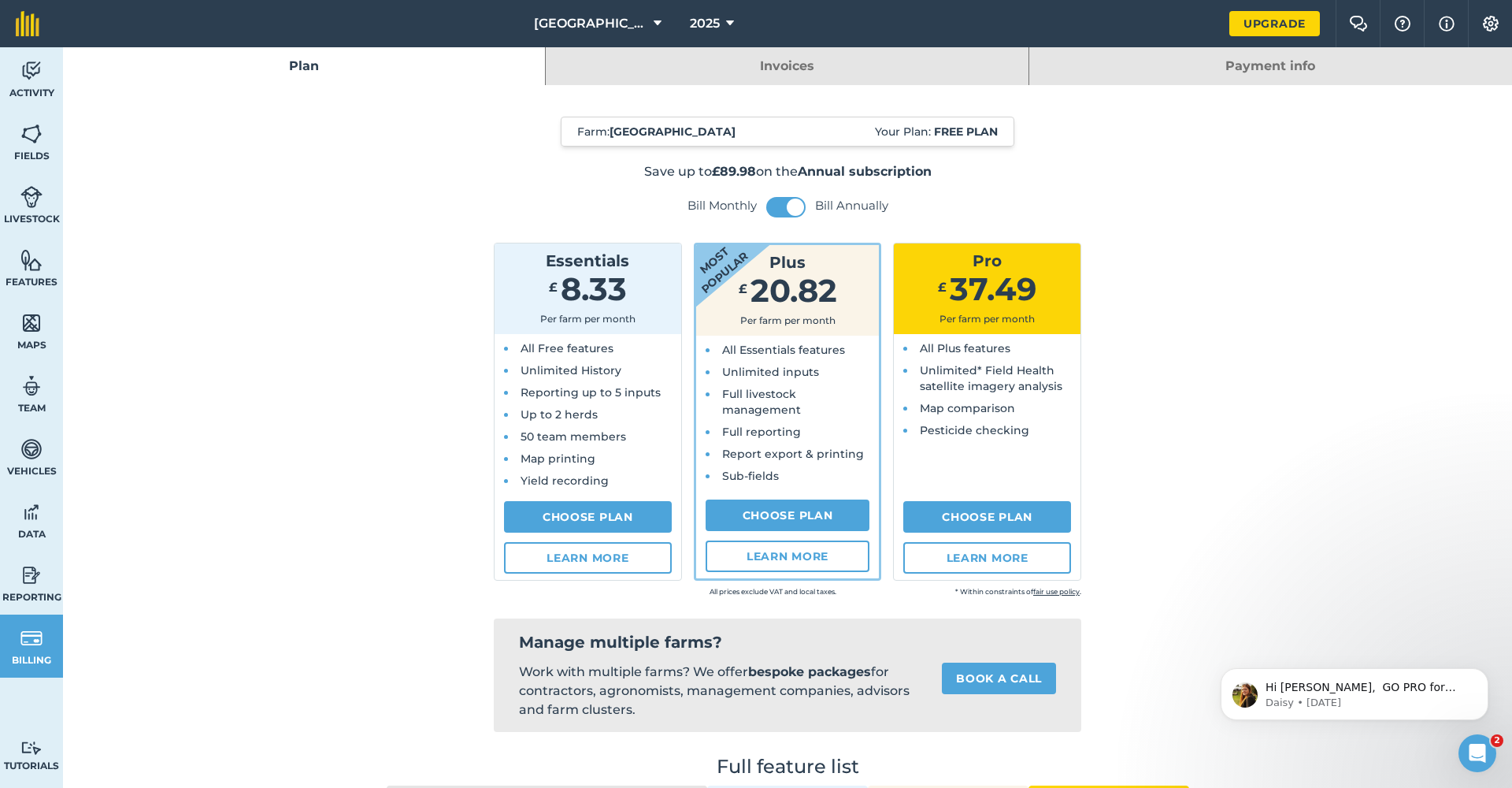
click at [583, 515] on link "Choose Plan" at bounding box center [588, 517] width 167 height 32
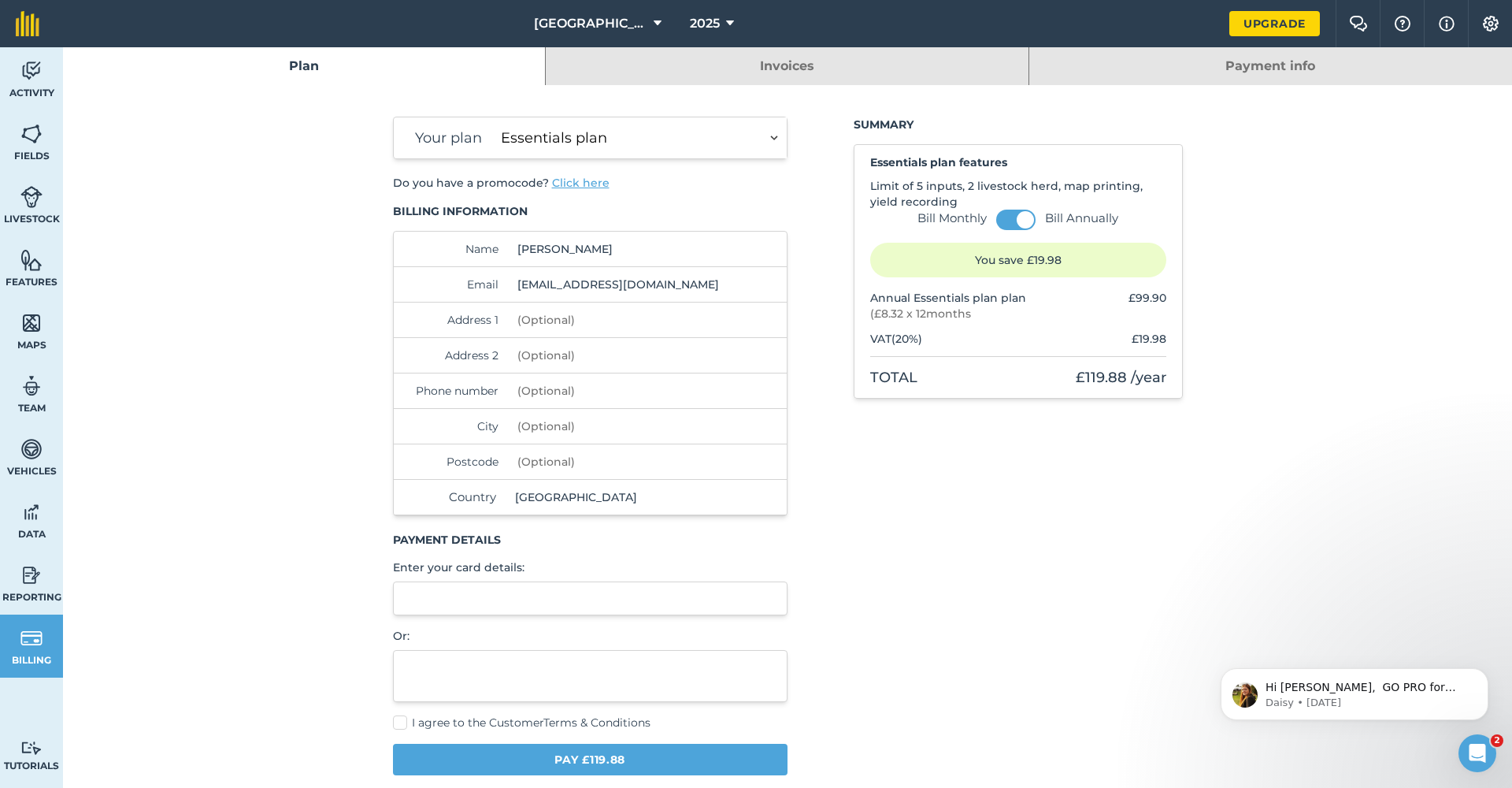
click at [567, 182] on button "Click here" at bounding box center [580, 182] width 57 height 16
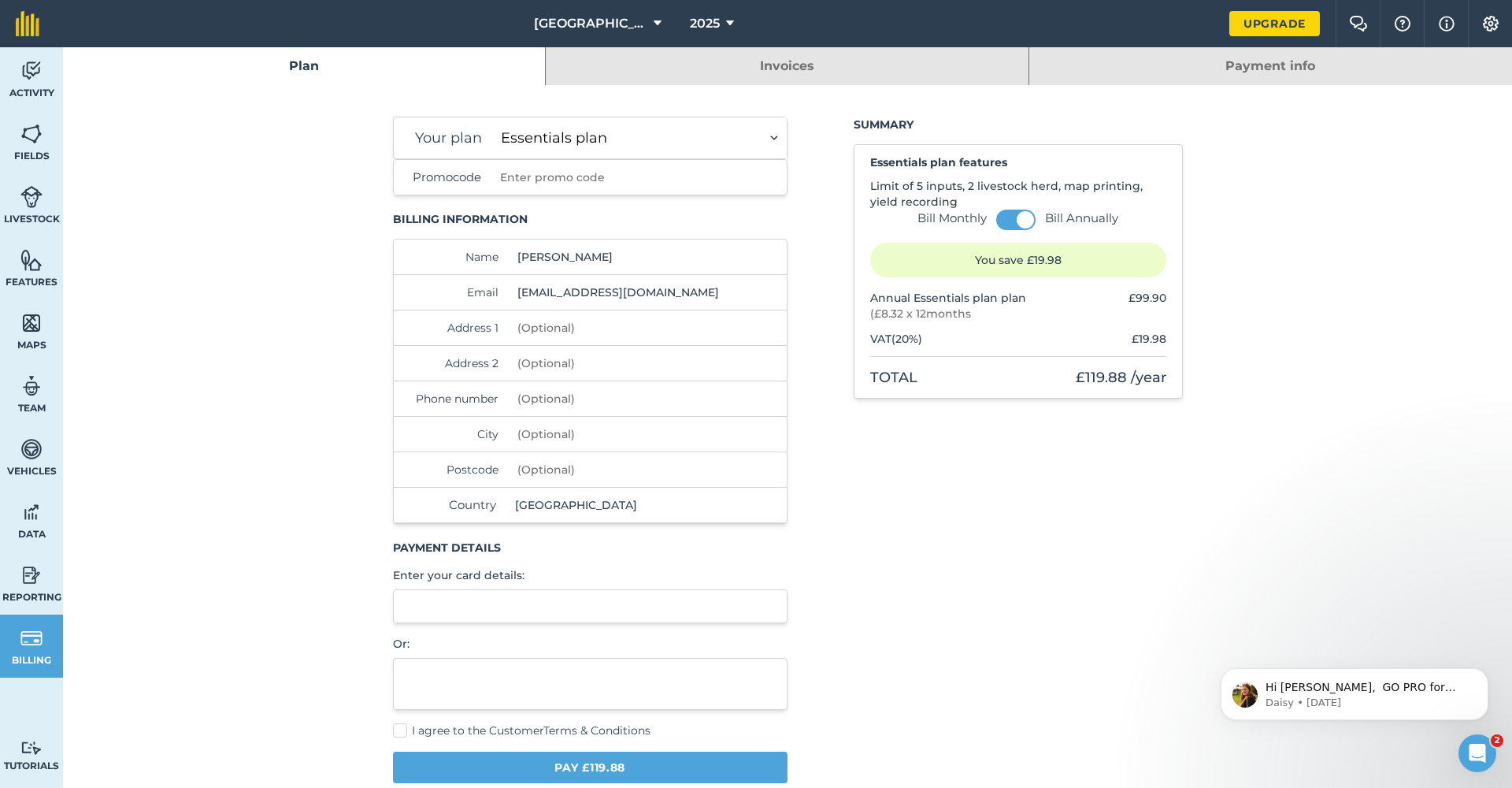
click at [570, 182] on input "Promocode" at bounding box center [609, 177] width 230 height 35
paste input "K3ONBXNAQB"
type input "K3ONBXNAQB"
click at [609, 207] on div "Your plan Essentials plan Plus plan Pro plan Bill Monthly Bill Annually You sav…" at bounding box center [590, 450] width 395 height 666
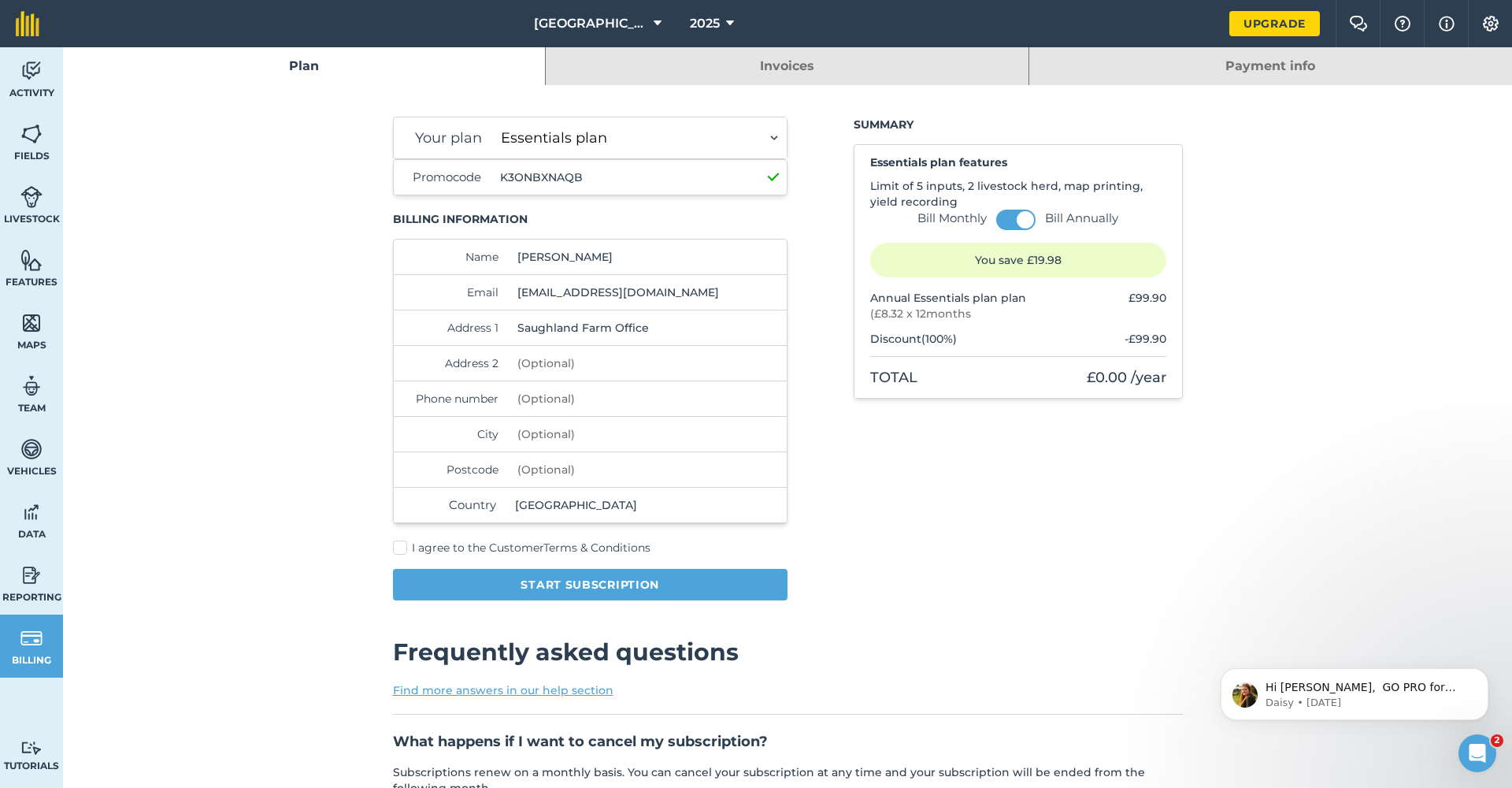
type input "Saughland Farm Office"
type input "[GEOGRAPHIC_DATA]"
type input "07557041254"
type input "Pathhead"
type input "EH37 5XP"
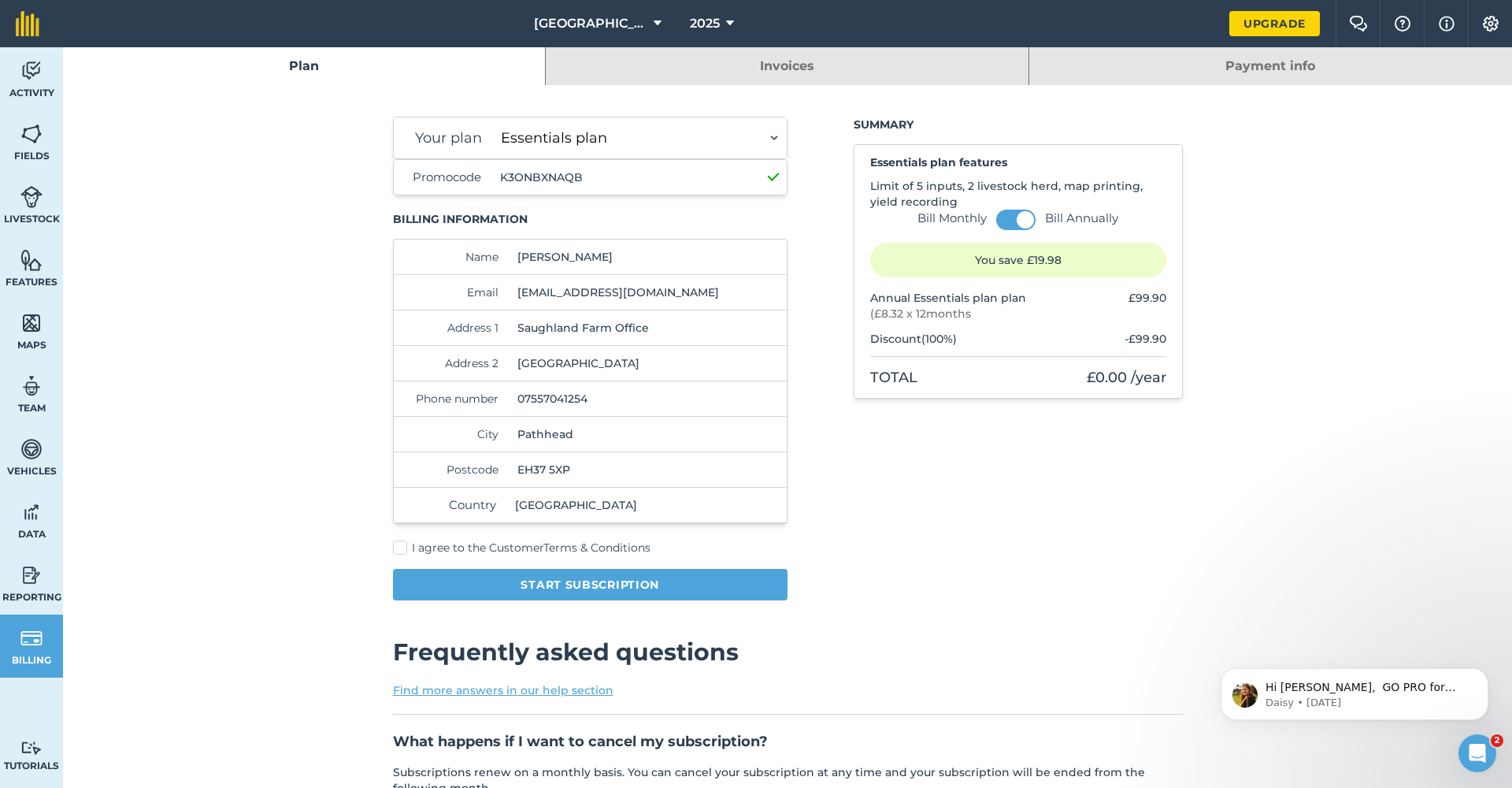
click at [962, 450] on div "Summary Essentials plan features Limit of 5 inputs, 2 livestock herd, map print…" at bounding box center [1018, 365] width 329 height 496
click at [401, 547] on label "I agree to the Customer Terms & Conditions" at bounding box center [590, 548] width 395 height 17
click at [401, 547] on input "I agree to the Customer Terms & Conditions" at bounding box center [398, 545] width 10 height 10
checkbox input "true"
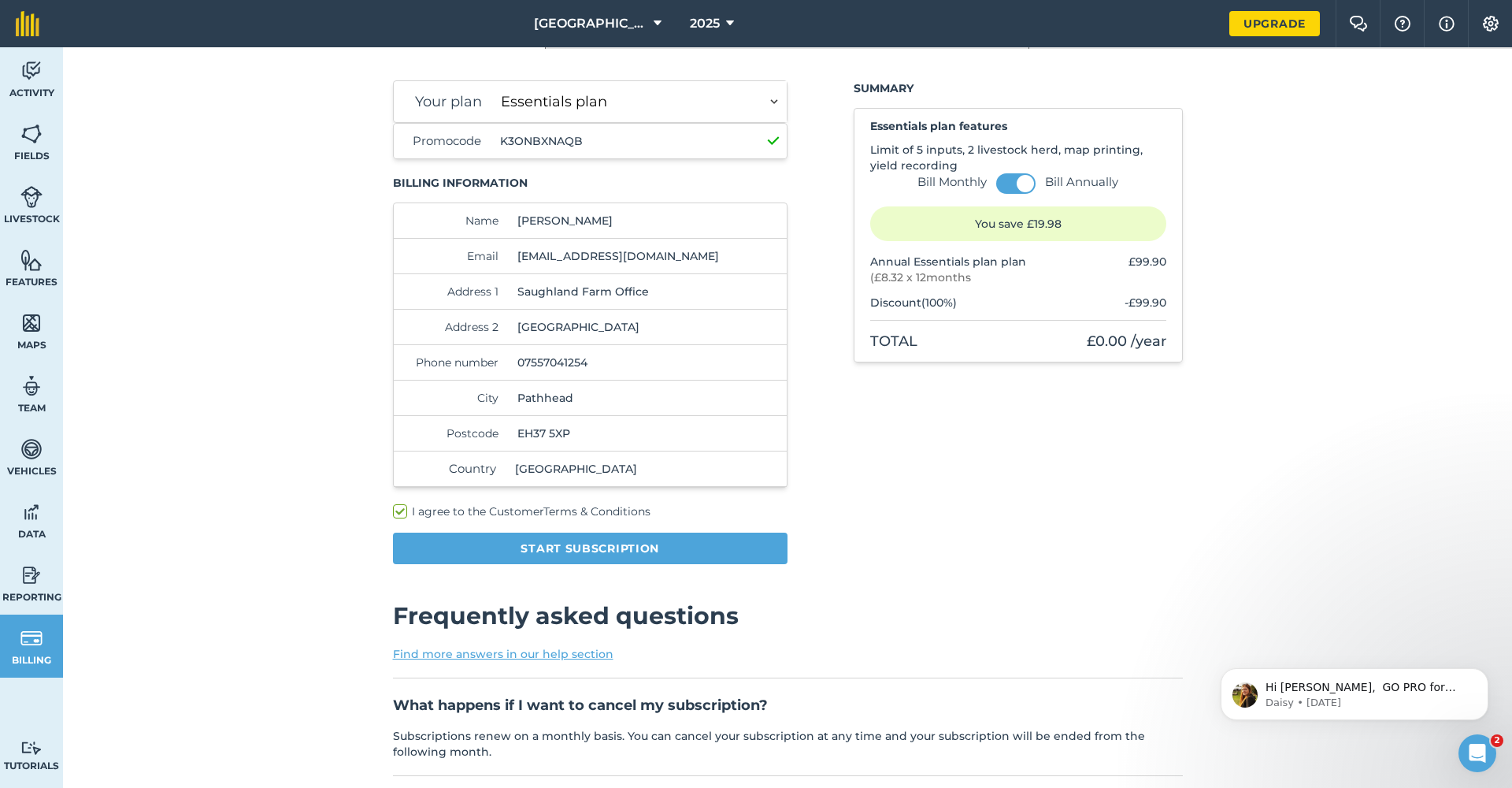
scroll to position [39, 0]
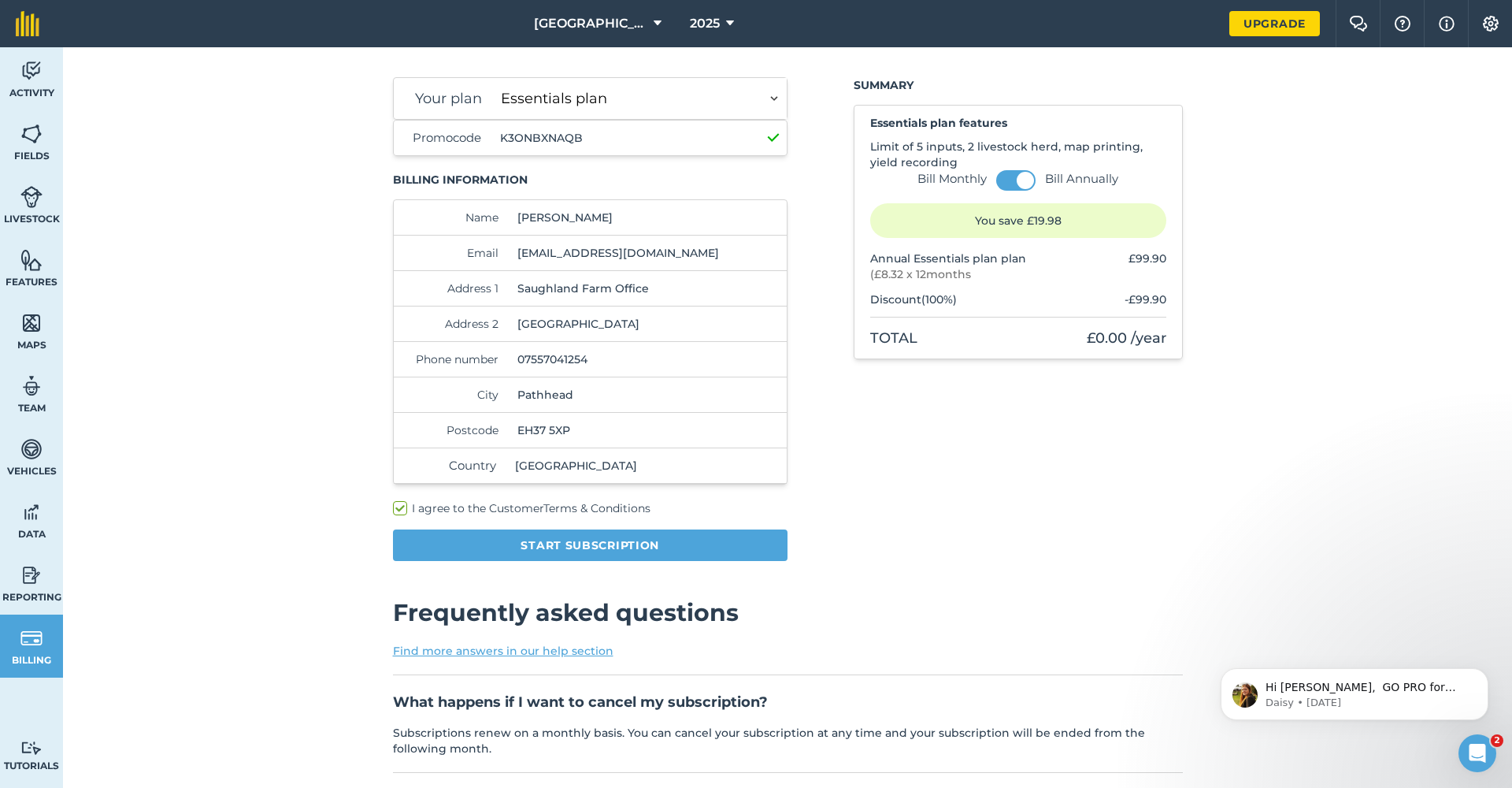
click at [616, 544] on button "Start subscription" at bounding box center [590, 546] width 395 height 32
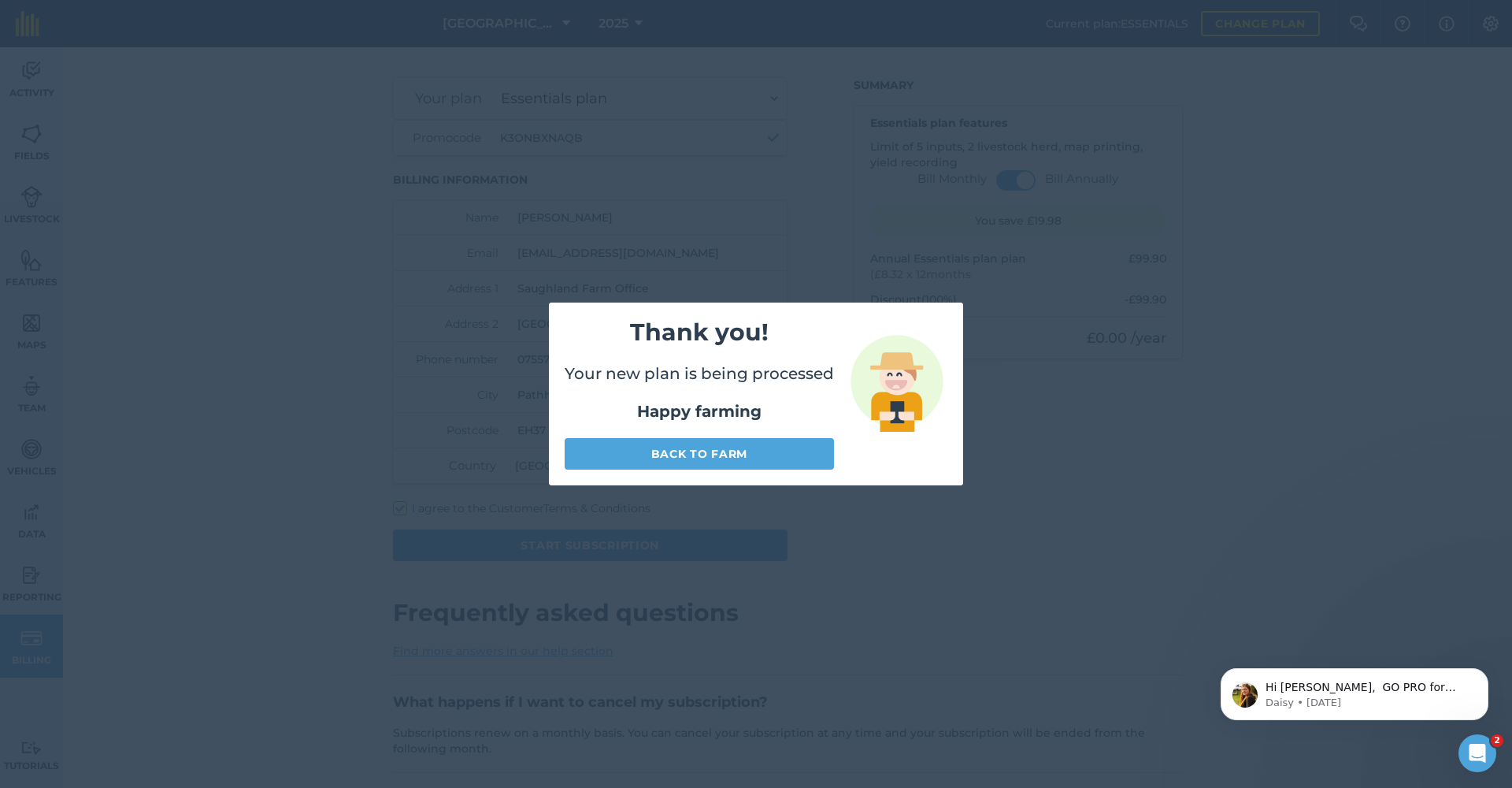
click at [702, 450] on link "Back to farm" at bounding box center [699, 454] width 269 height 32
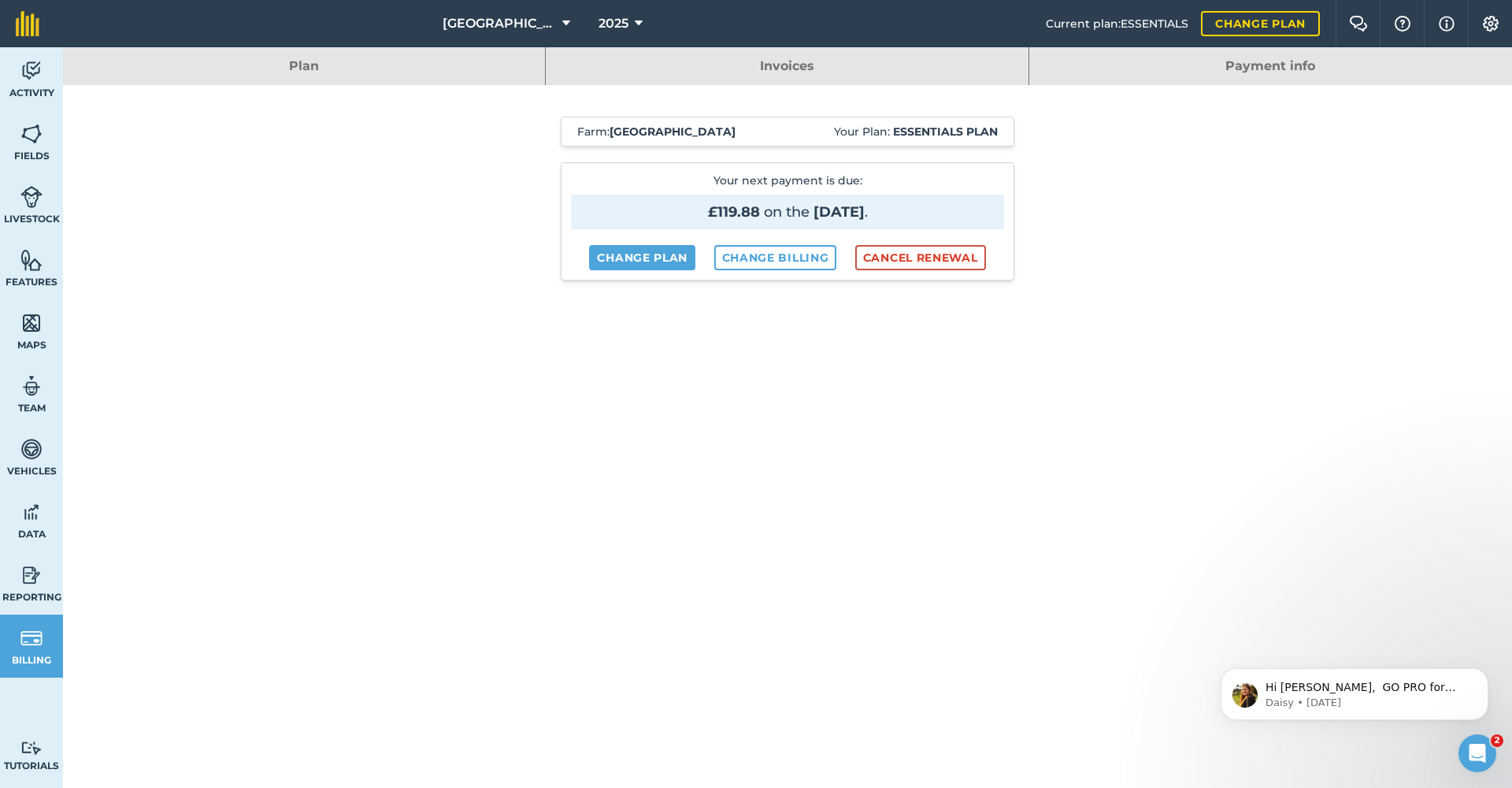
click at [25, 22] on img at bounding box center [27, 23] width 23 height 25
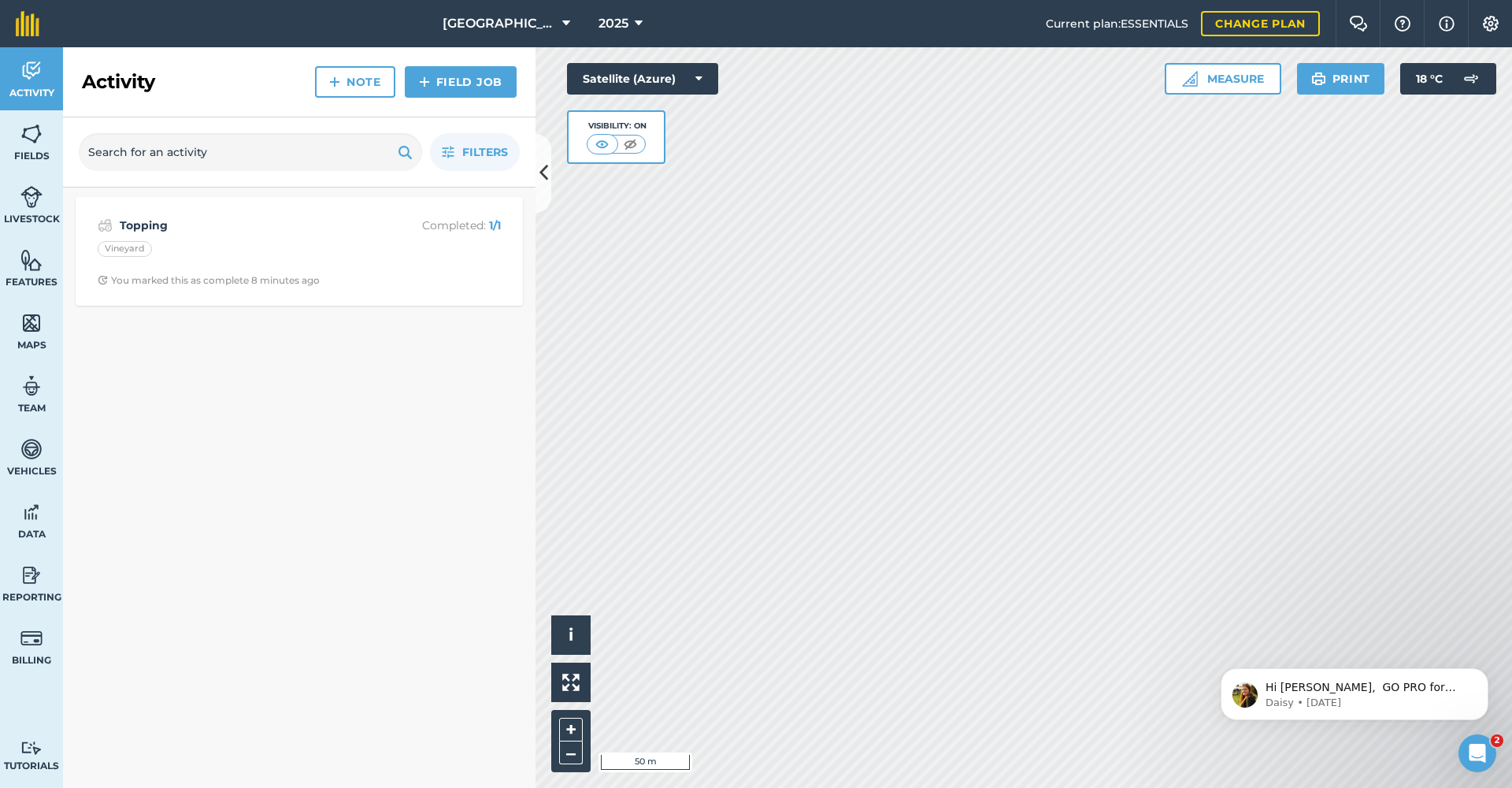
drag, startPoint x: 1237, startPoint y: 68, endPoint x: 1226, endPoint y: 73, distance: 12.1
click at [1236, 69] on button "Measure" at bounding box center [1223, 79] width 117 height 32
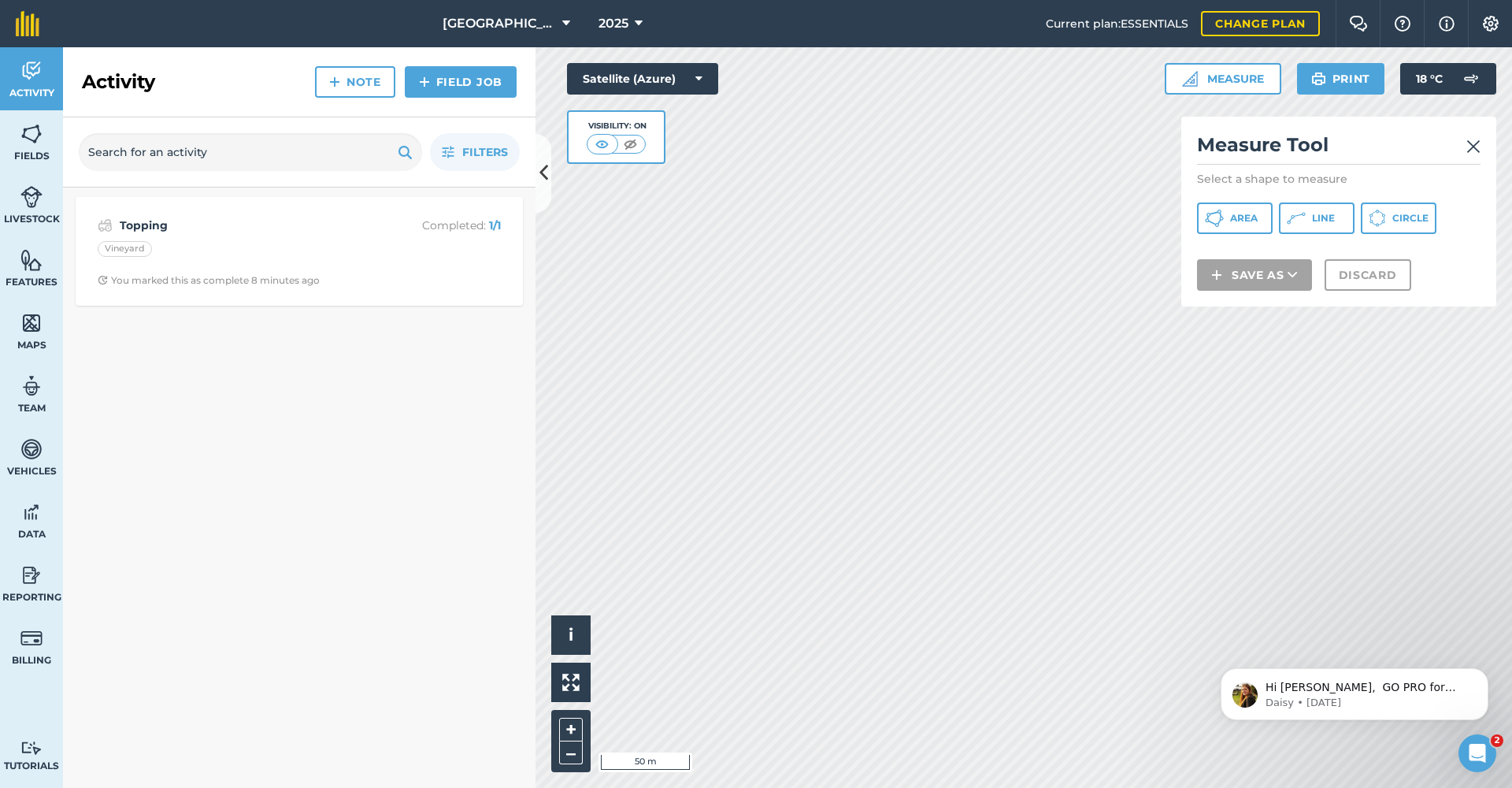
drag, startPoint x: 1315, startPoint y: 214, endPoint x: 1286, endPoint y: 216, distance: 29.1
click at [1315, 214] on span "Line" at bounding box center [1323, 217] width 22 height 12
click at [1473, 146] on img at bounding box center [1473, 146] width 14 height 19
